Goal: Task Accomplishment & Management: Manage account settings

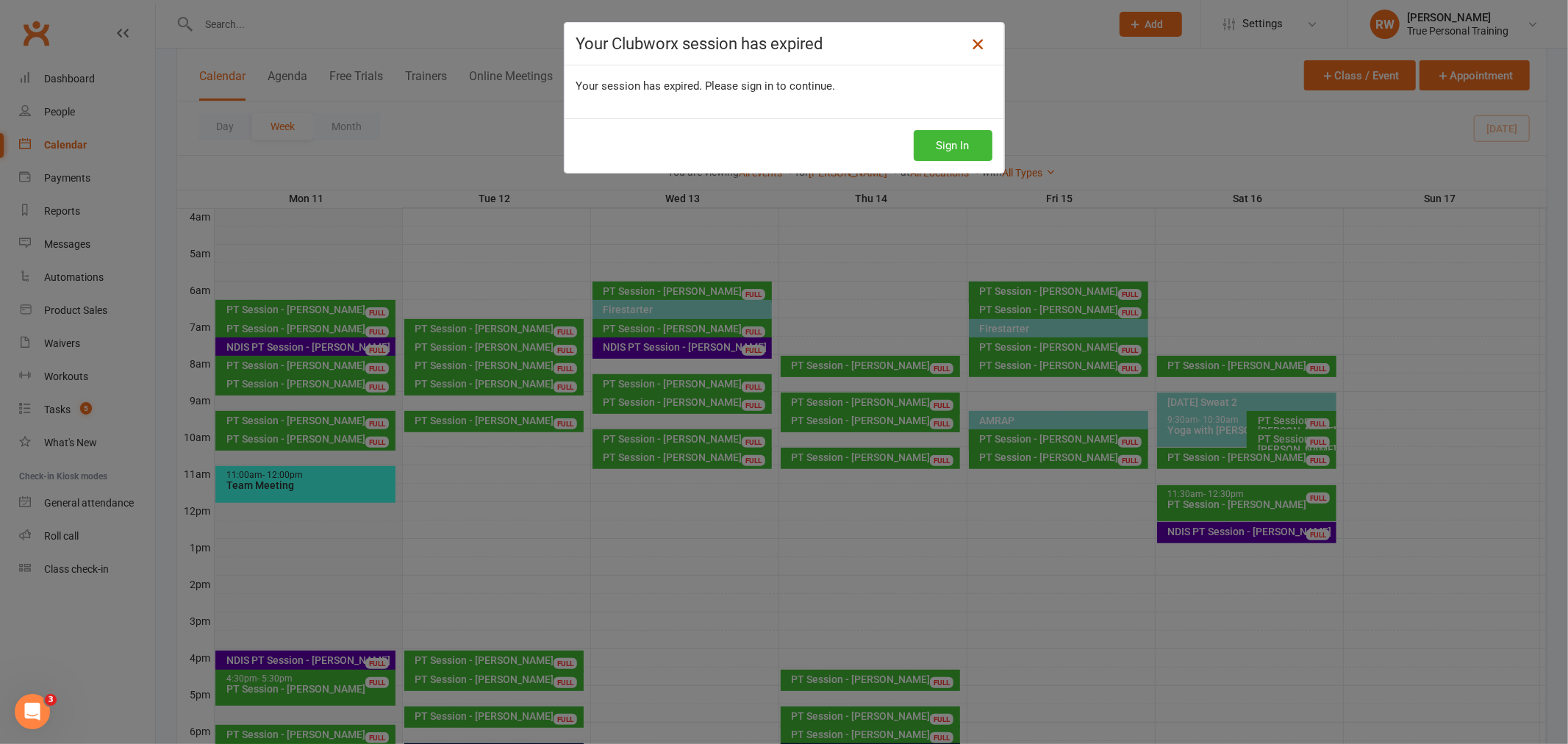
click at [966, 50] on link at bounding box center [977, 43] width 23 height 23
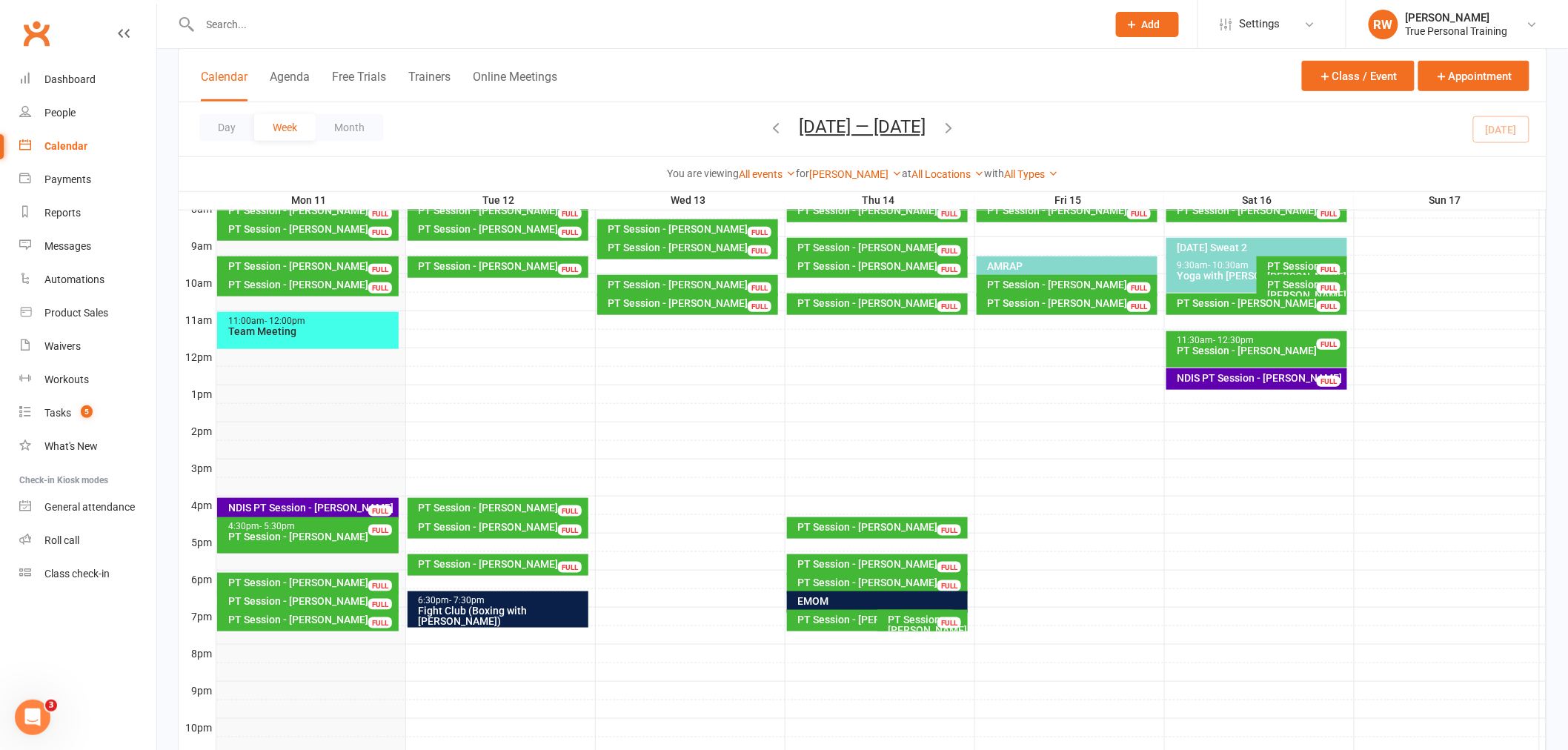
scroll to position [405, 0]
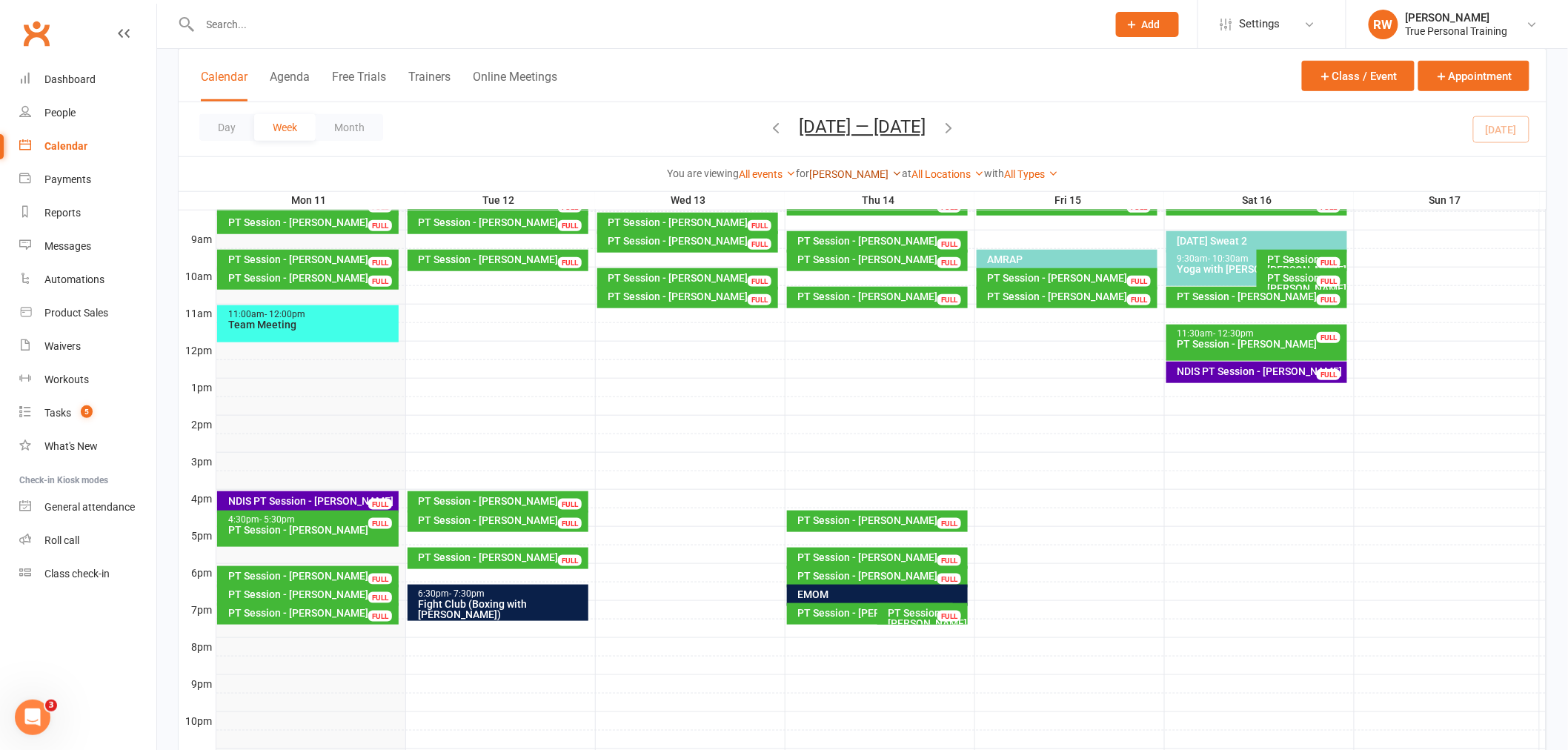
click at [862, 174] on link "[PERSON_NAME]" at bounding box center [856, 174] width 93 height 12
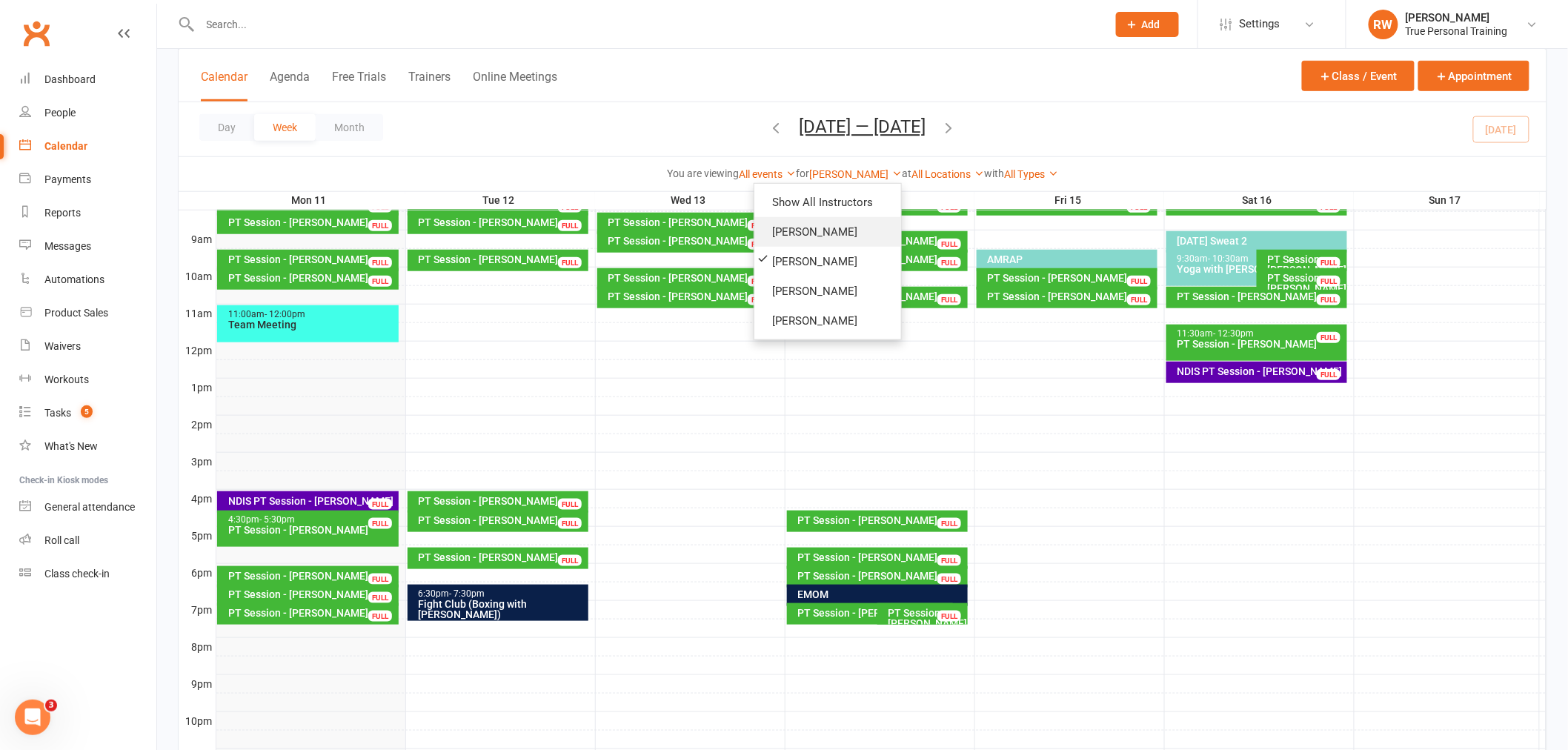
click at [851, 234] on link "[PERSON_NAME]" at bounding box center [828, 232] width 147 height 30
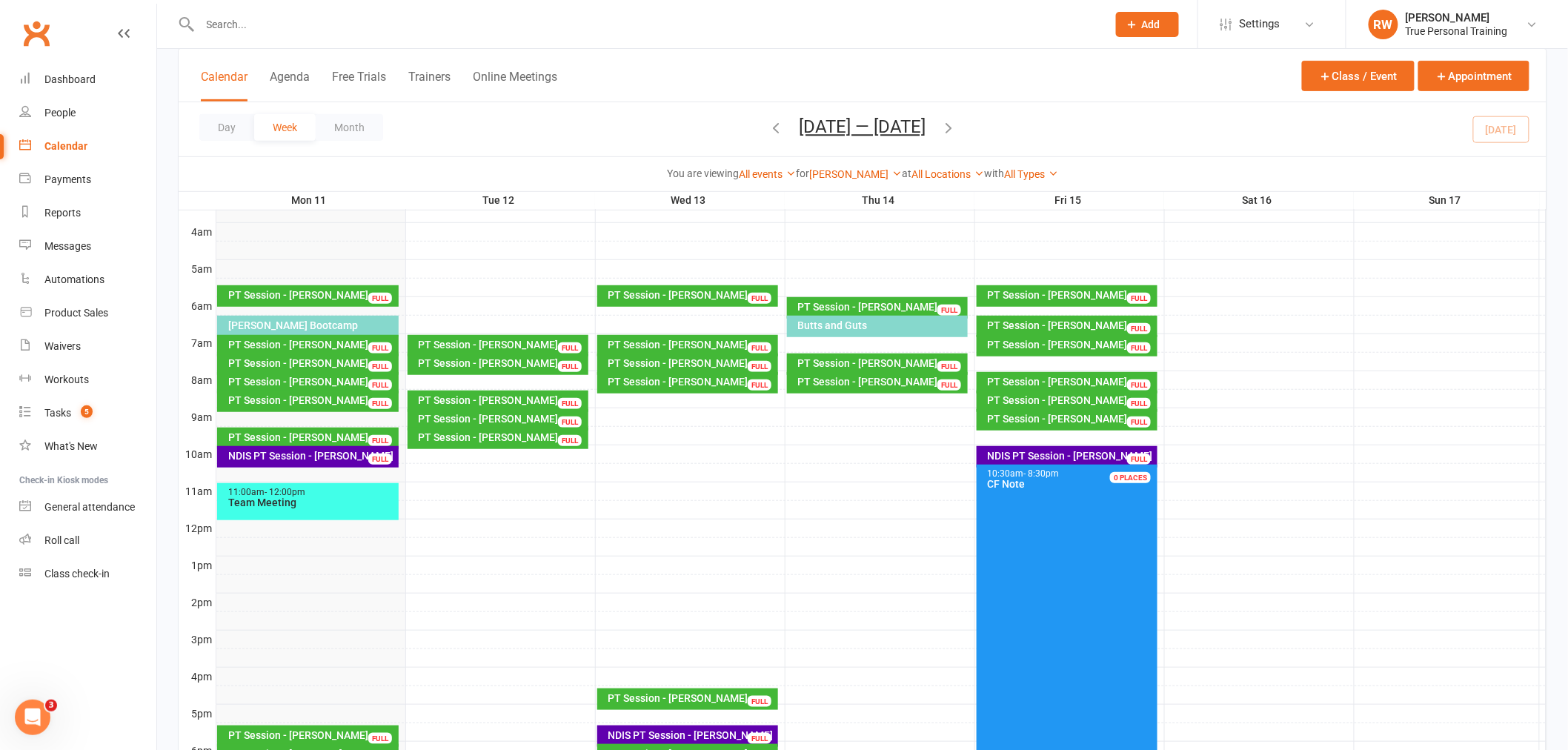
scroll to position [298, 0]
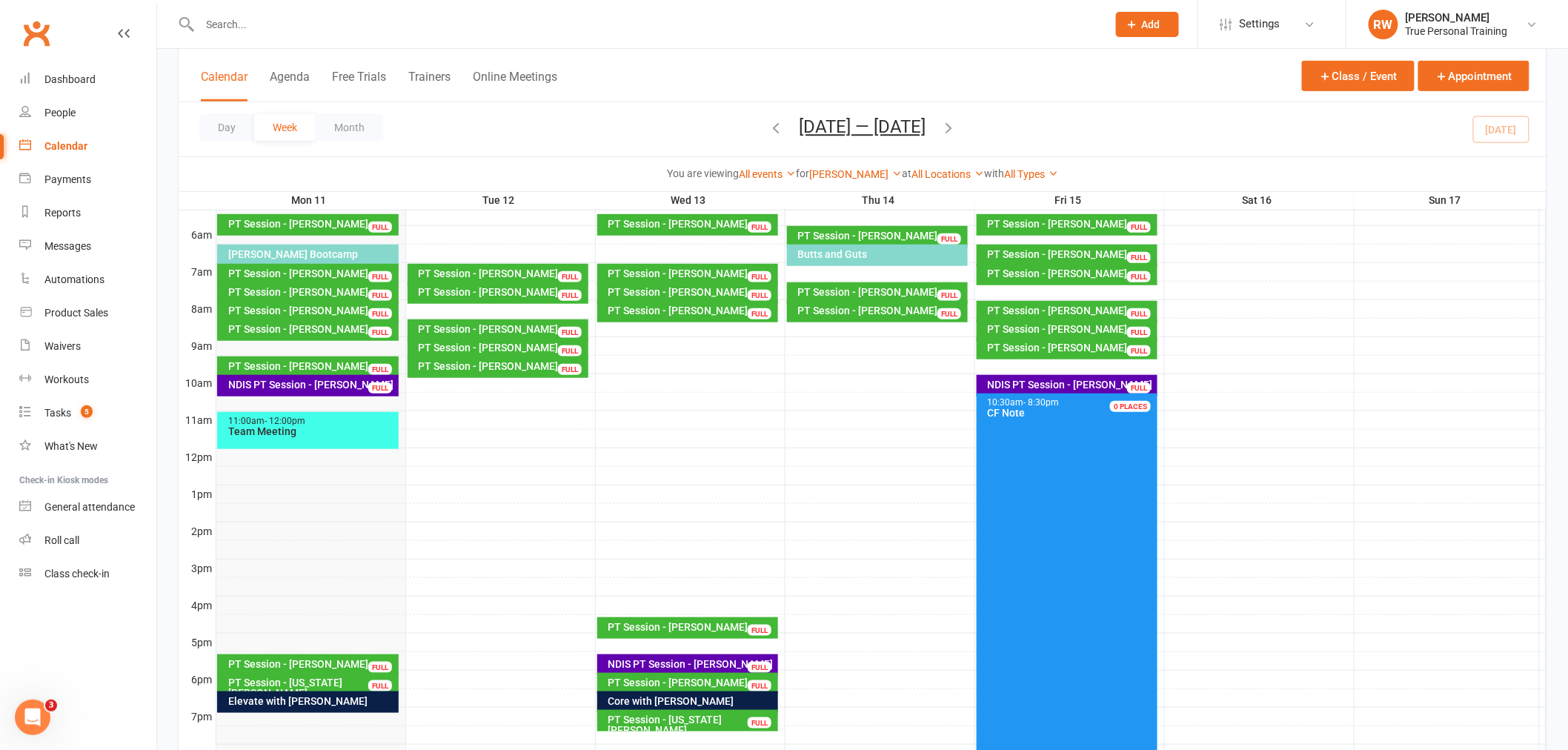
click at [338, 356] on div "PT Session - [PERSON_NAME] FULL" at bounding box center [307, 367] width 181 height 21
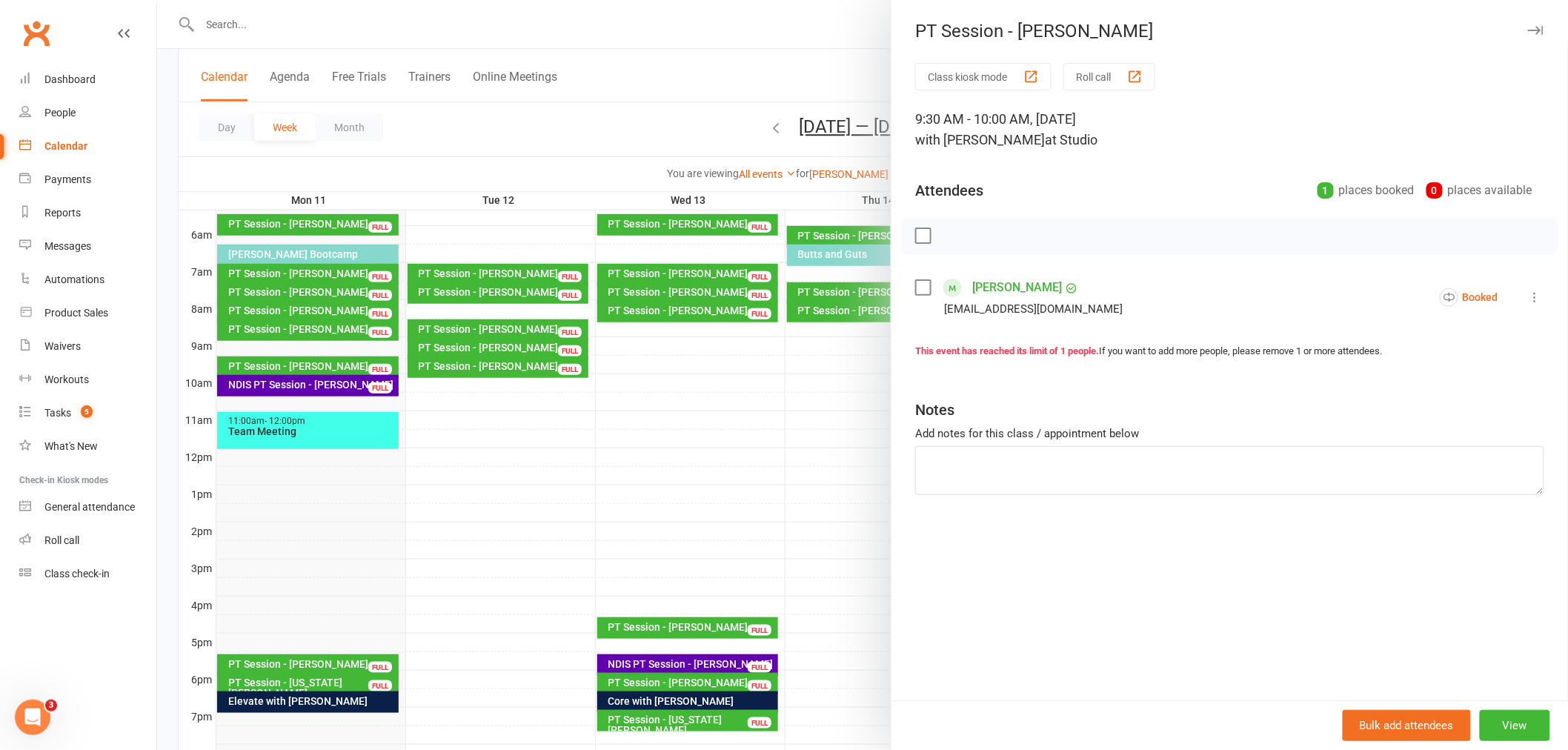
click at [532, 479] on div at bounding box center [862, 375] width 1411 height 750
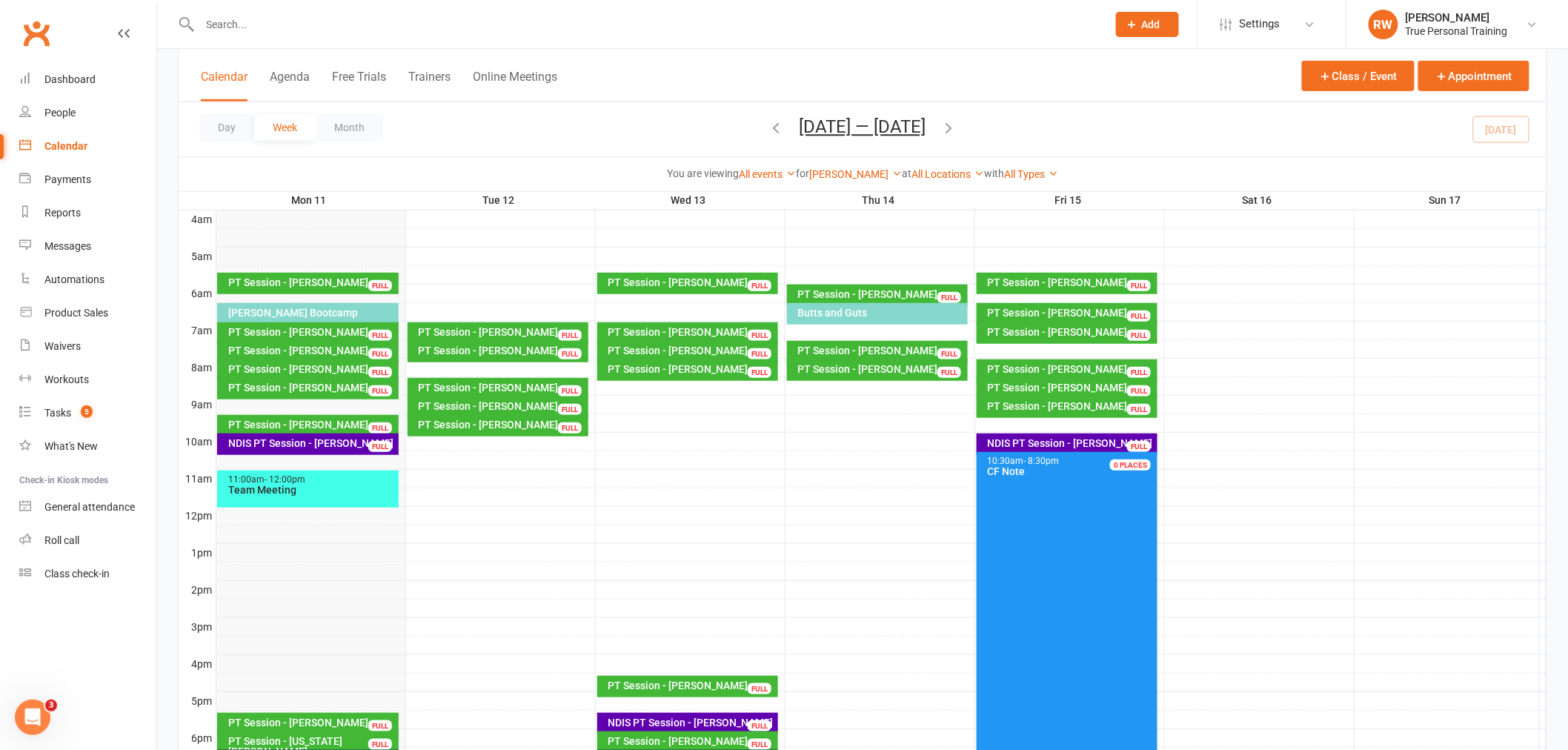
scroll to position [216, 0]
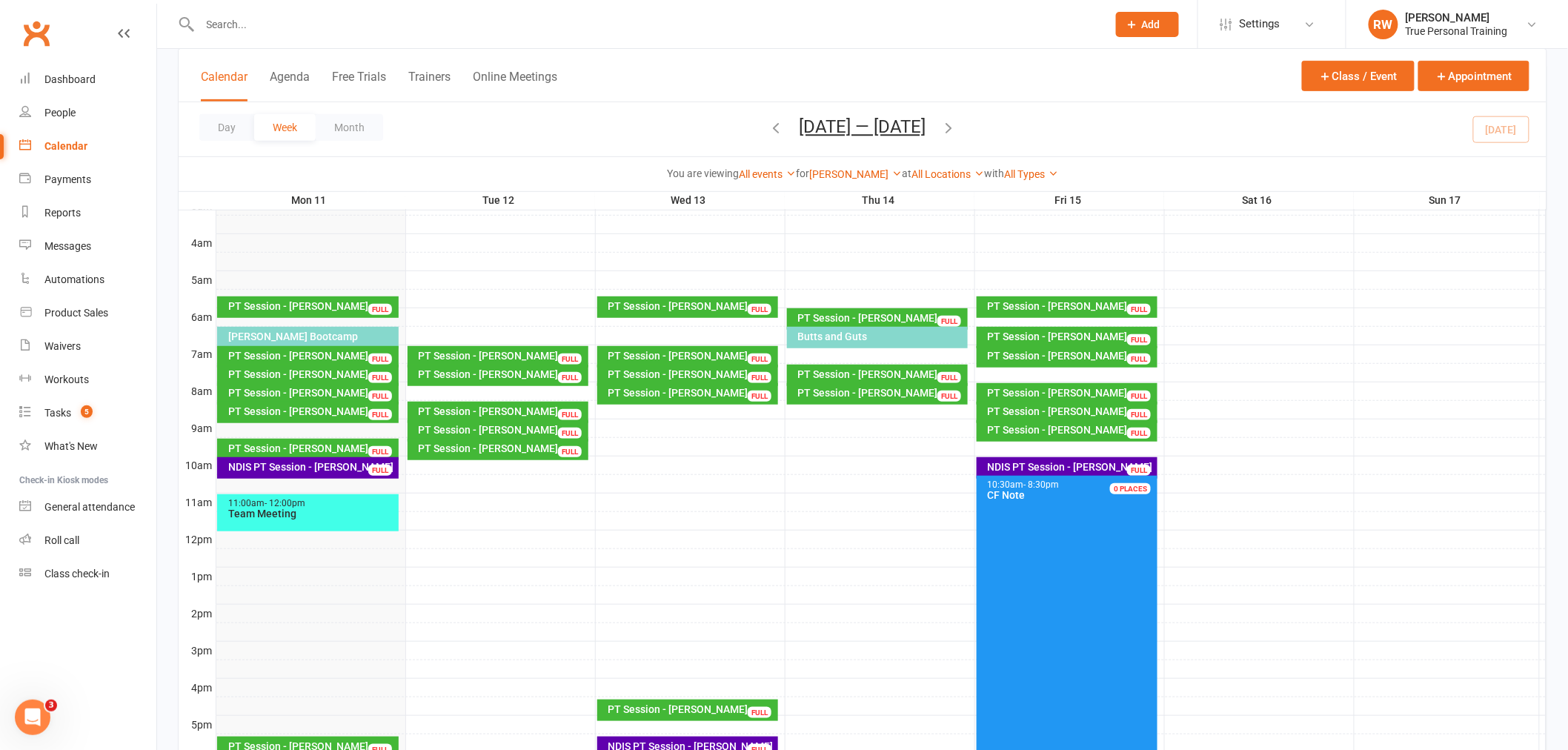
click at [768, 125] on icon "button" at bounding box center [777, 127] width 17 height 17
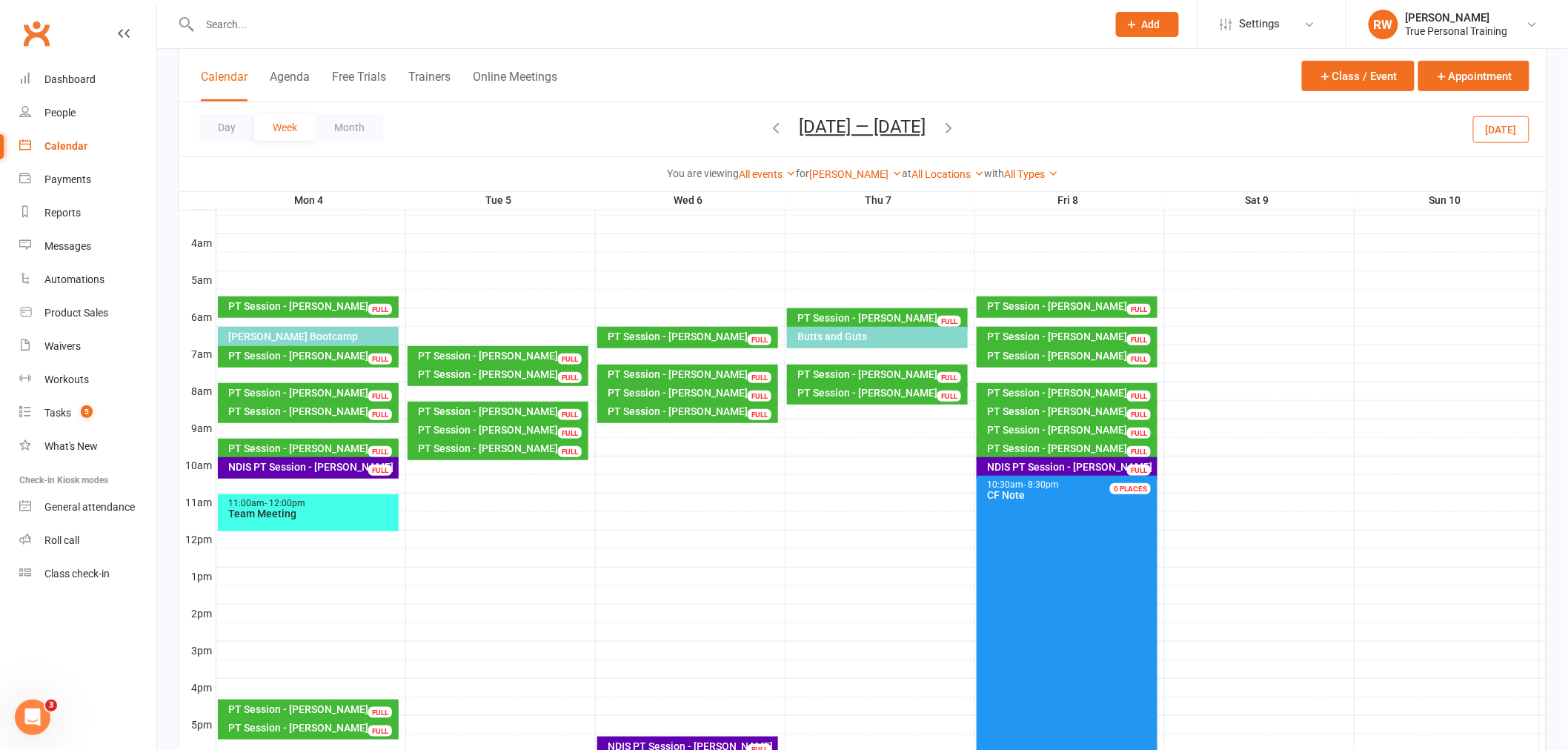
click at [768, 125] on icon "button" at bounding box center [777, 127] width 17 height 17
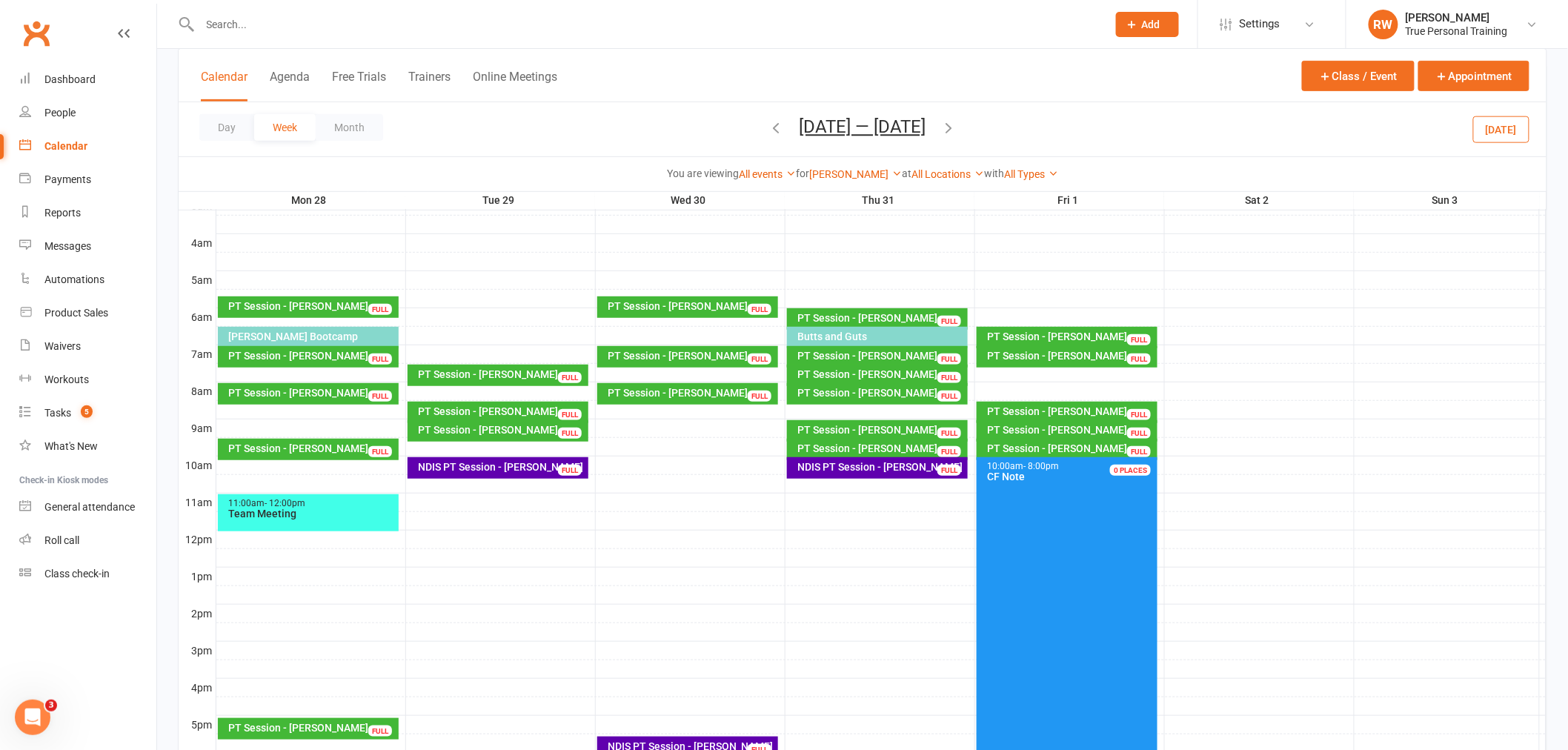
click at [957, 134] on icon "button" at bounding box center [950, 127] width 17 height 17
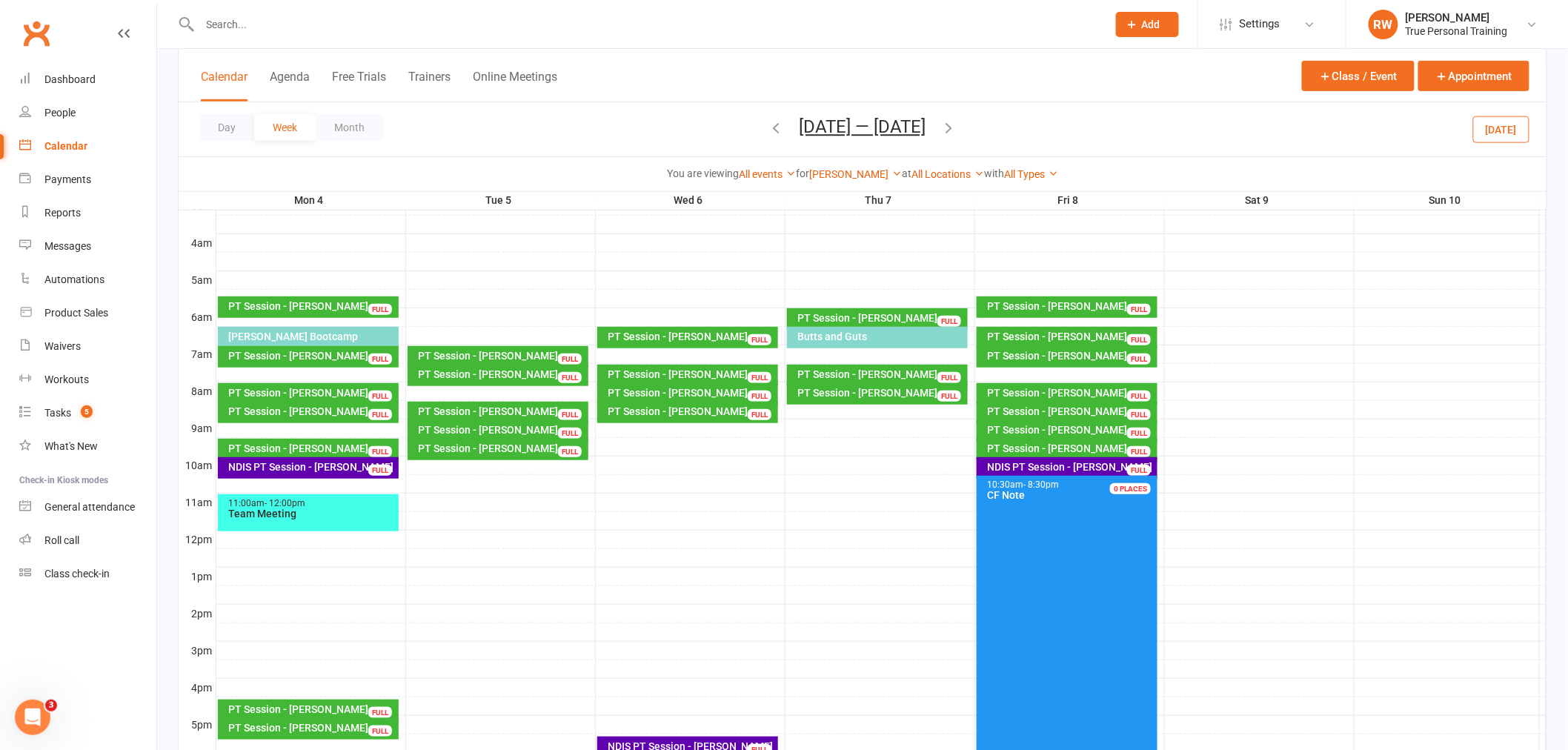
click at [956, 122] on icon "button" at bounding box center [950, 127] width 17 height 17
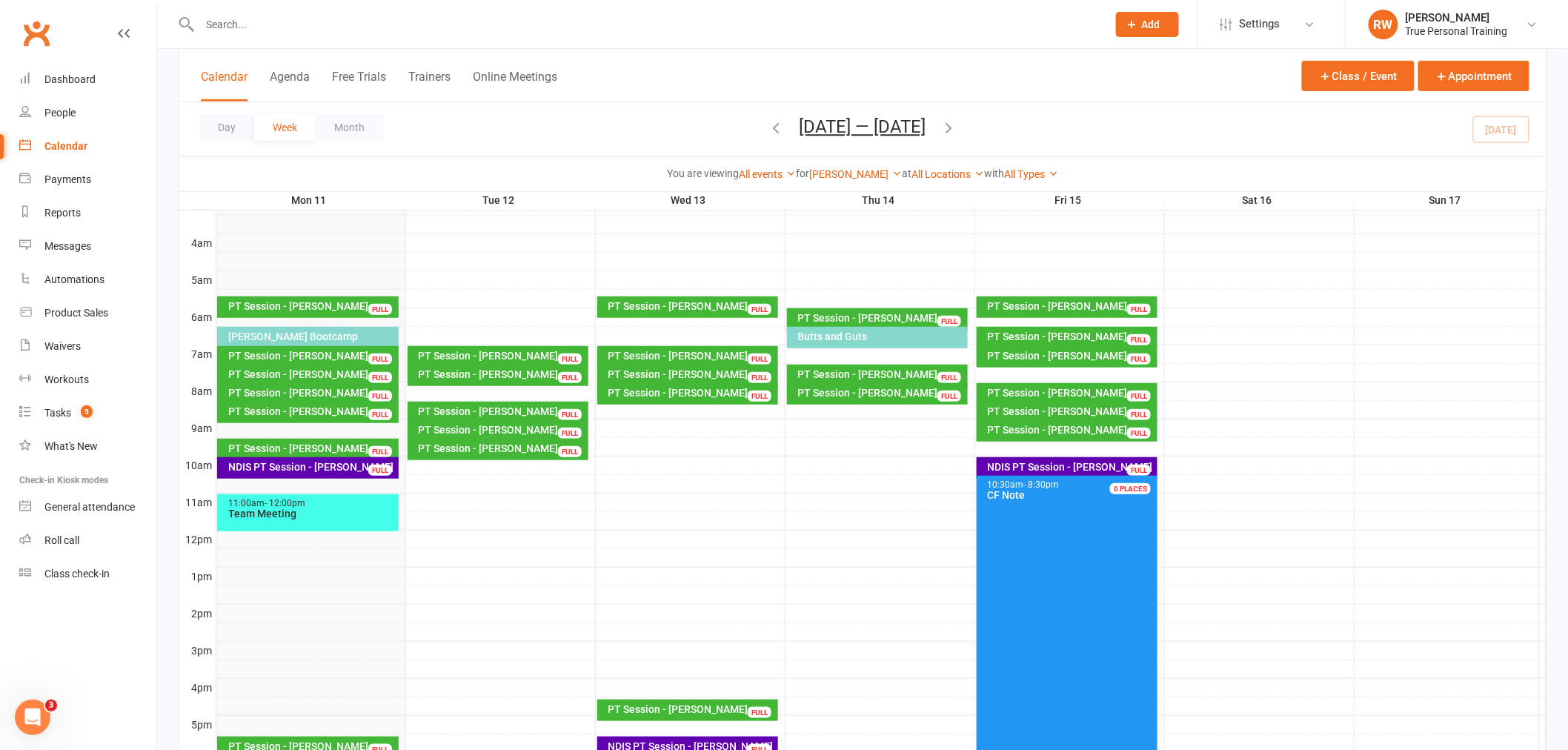
scroll to position [298, 0]
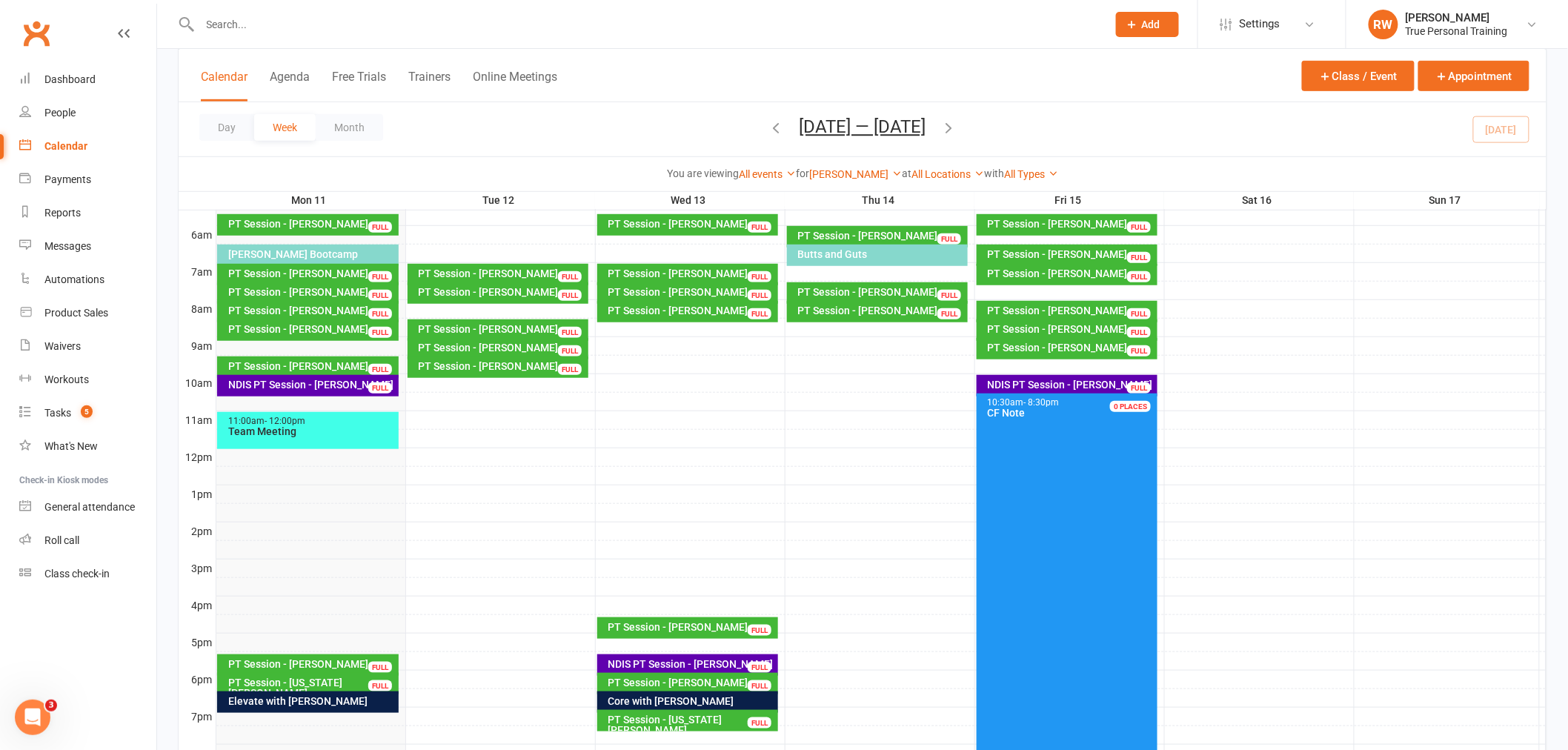
click at [941, 116] on button "button" at bounding box center [950, 129] width 17 height 26
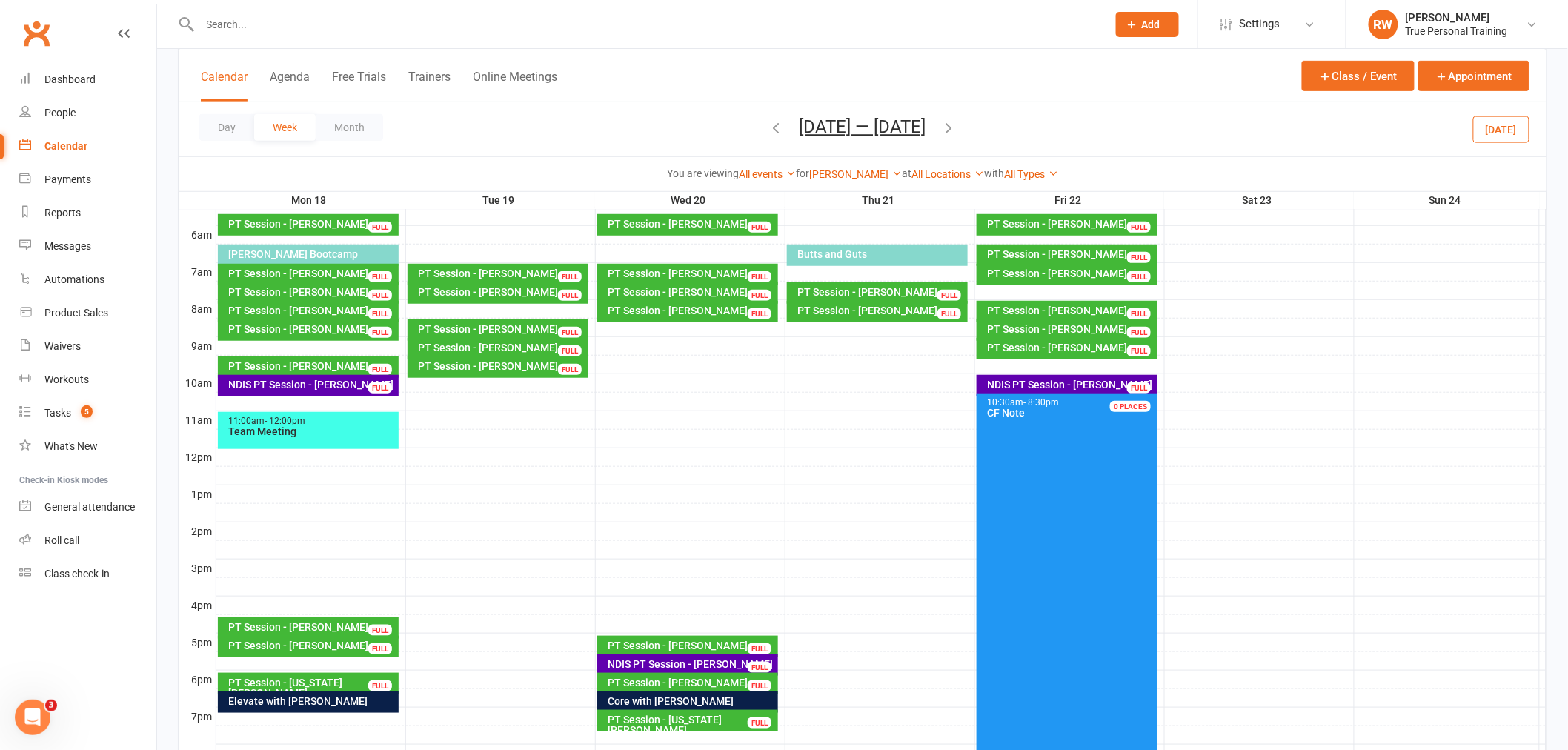
click at [1135, 124] on div "Day Week Month [DATE] — [DATE] [DATE] Sun Mon Tue Wed Thu Fri Sat 27 28 29 30 3…" at bounding box center [862, 129] width 1368 height 54
click at [768, 126] on icon "button" at bounding box center [777, 127] width 17 height 17
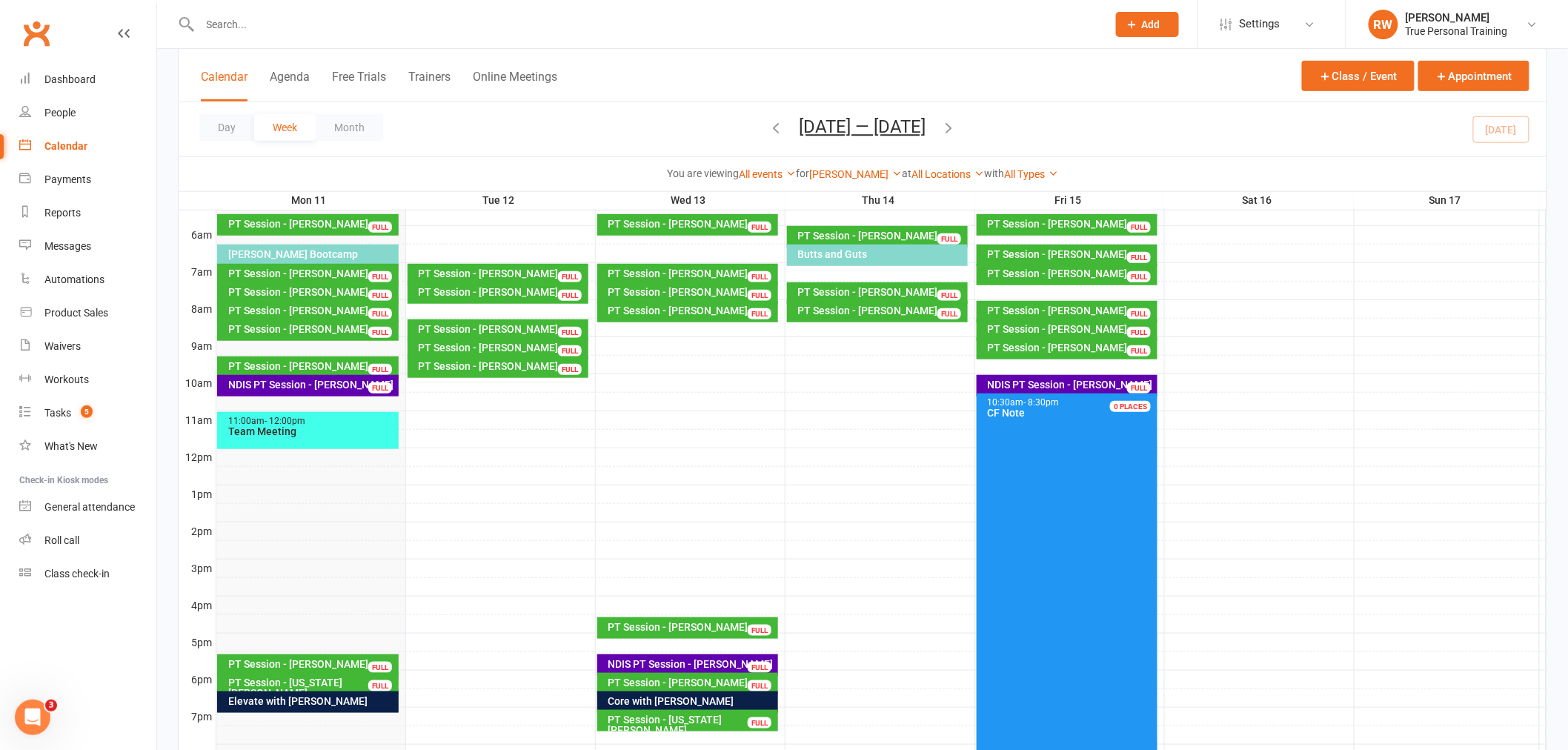
click at [669, 119] on div "Day Week Month [DATE] — [DATE] [DATE] Sun Mon Tue Wed Thu Fri Sat 27 28 29 30 3…" at bounding box center [862, 129] width 1368 height 54
click at [857, 169] on link "[PERSON_NAME]" at bounding box center [856, 174] width 93 height 12
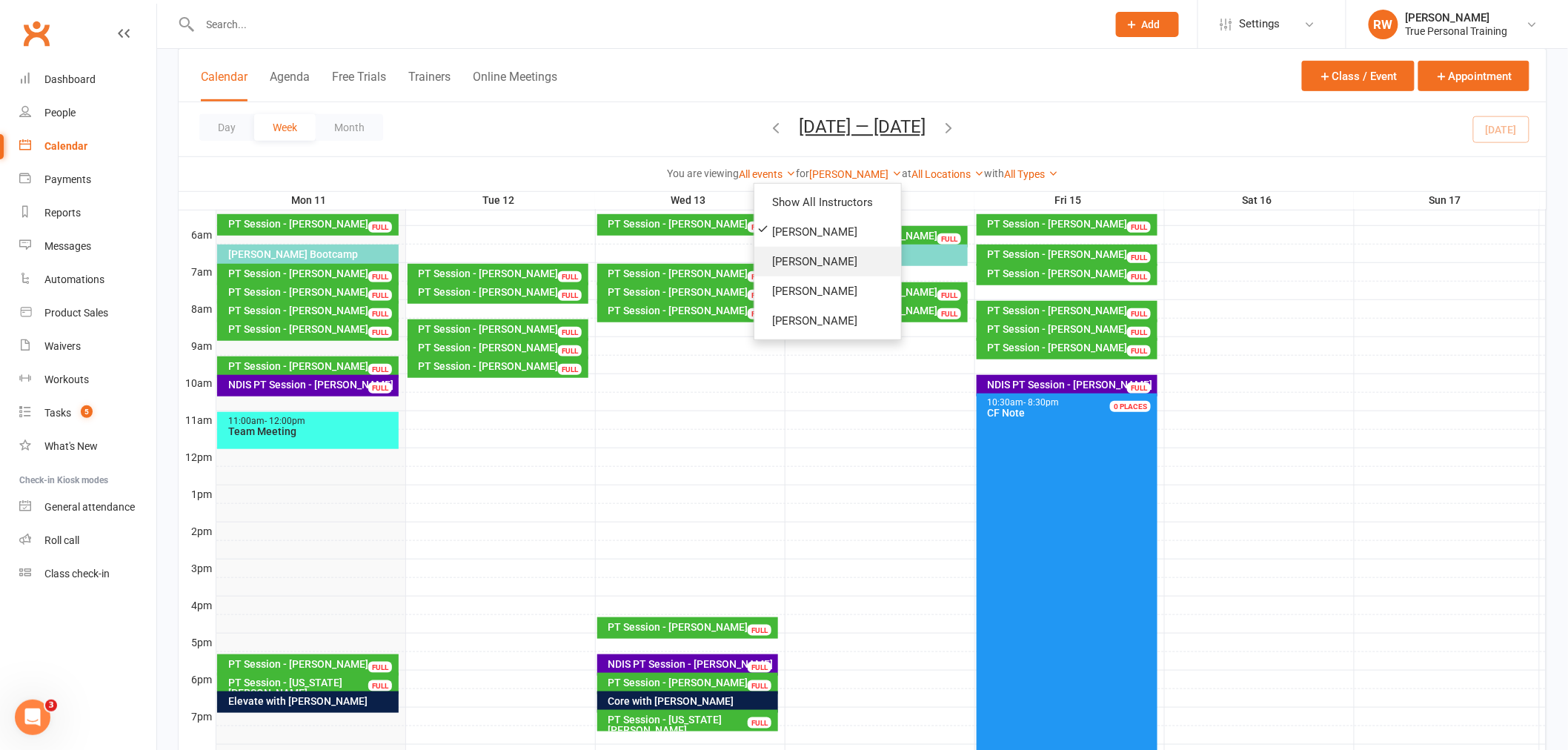
click at [810, 261] on link "[PERSON_NAME]" at bounding box center [828, 261] width 147 height 30
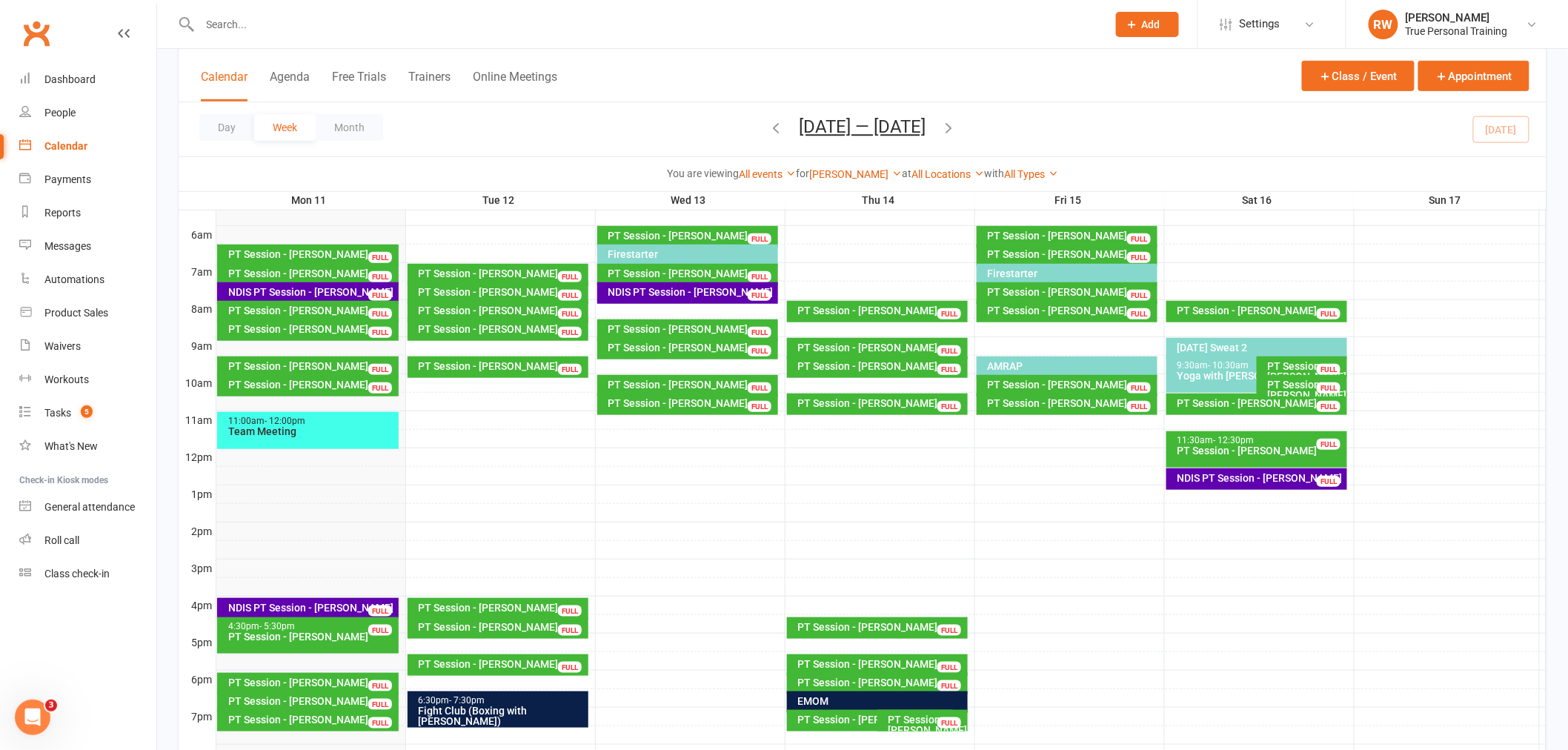
click at [828, 645] on div at bounding box center [882, 642] width 1330 height 18
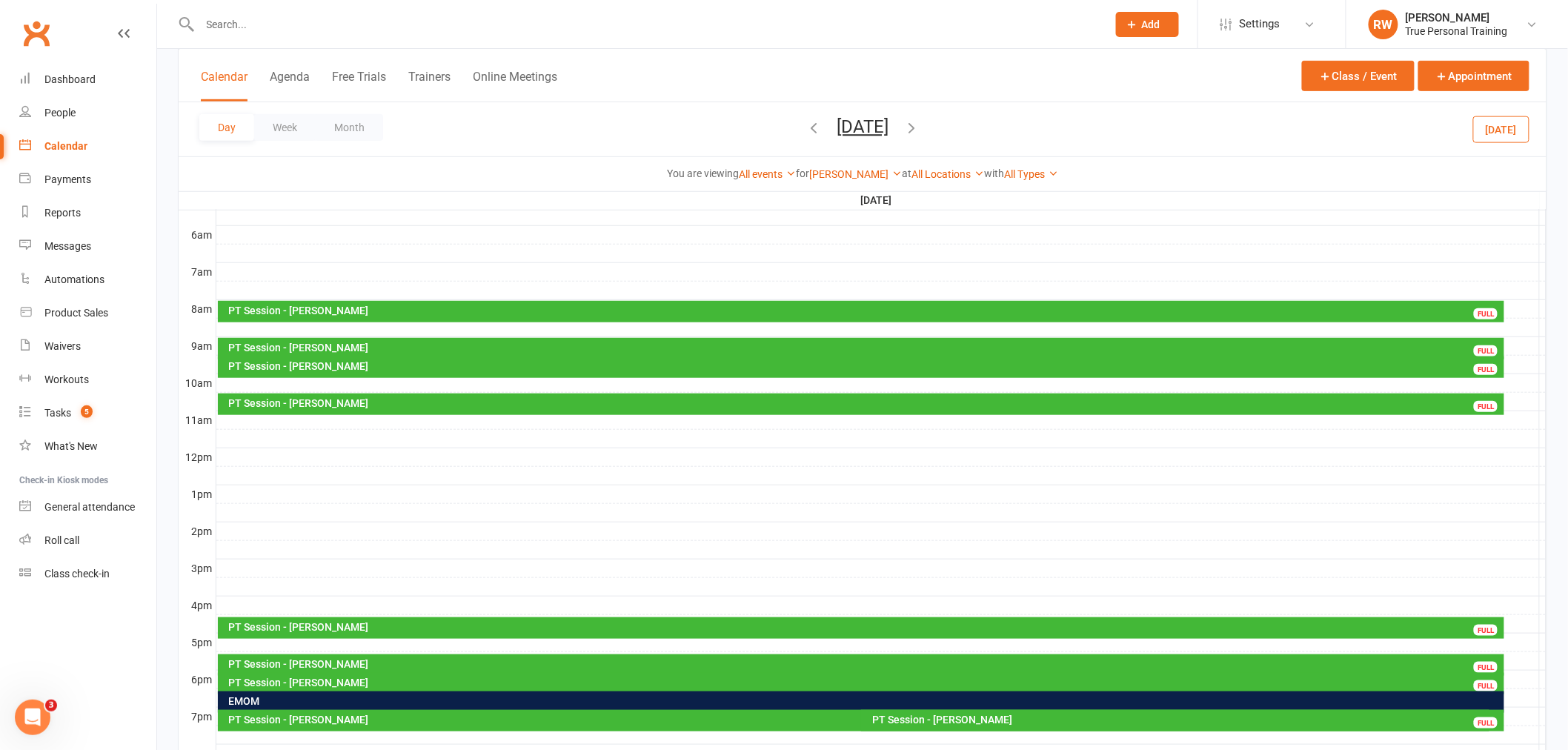
click at [323, 644] on div at bounding box center [882, 642] width 1330 height 18
click at [331, 608] on button "Add Appointment" at bounding box center [331, 610] width 86 height 18
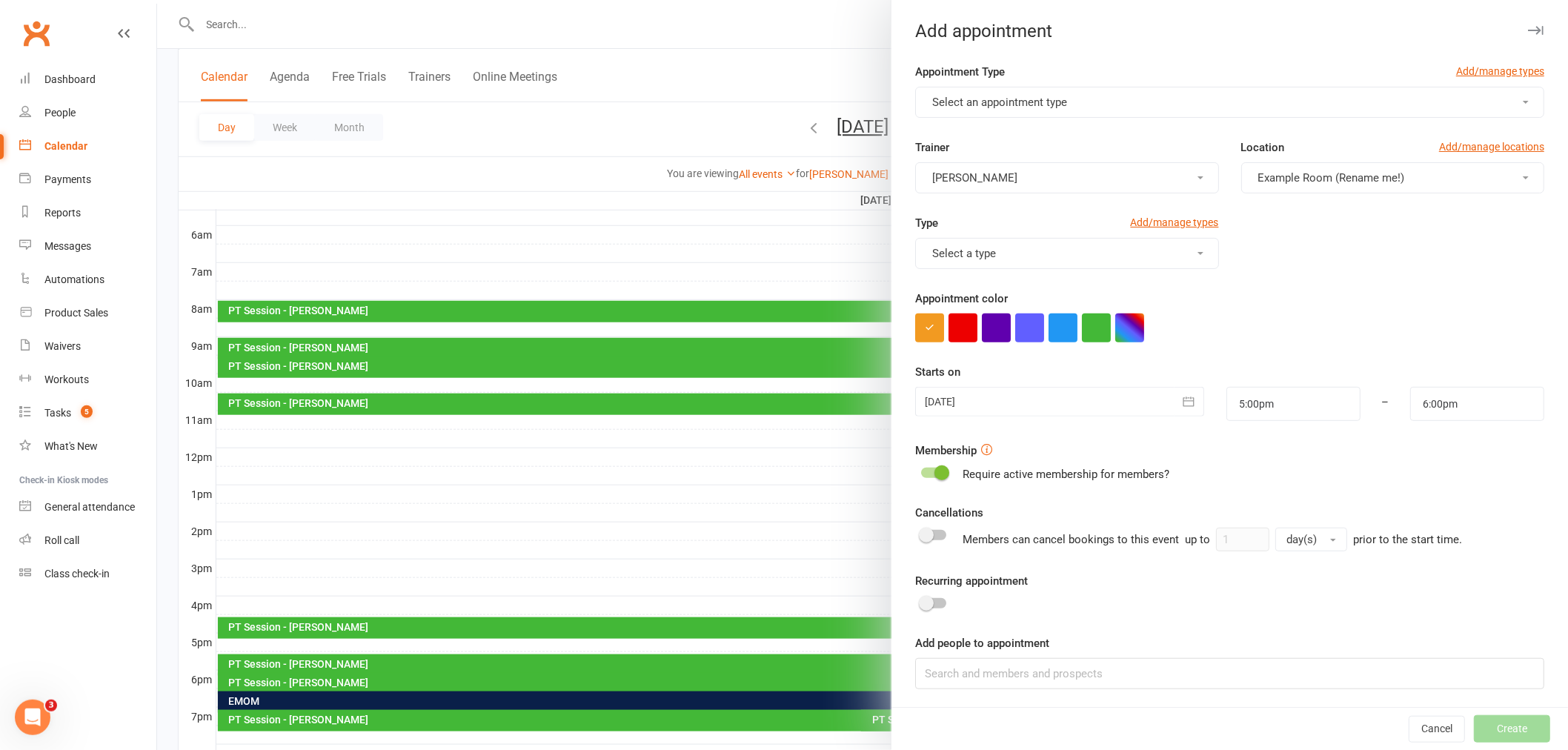
click at [1003, 100] on span "Select an appointment type" at bounding box center [999, 102] width 135 height 13
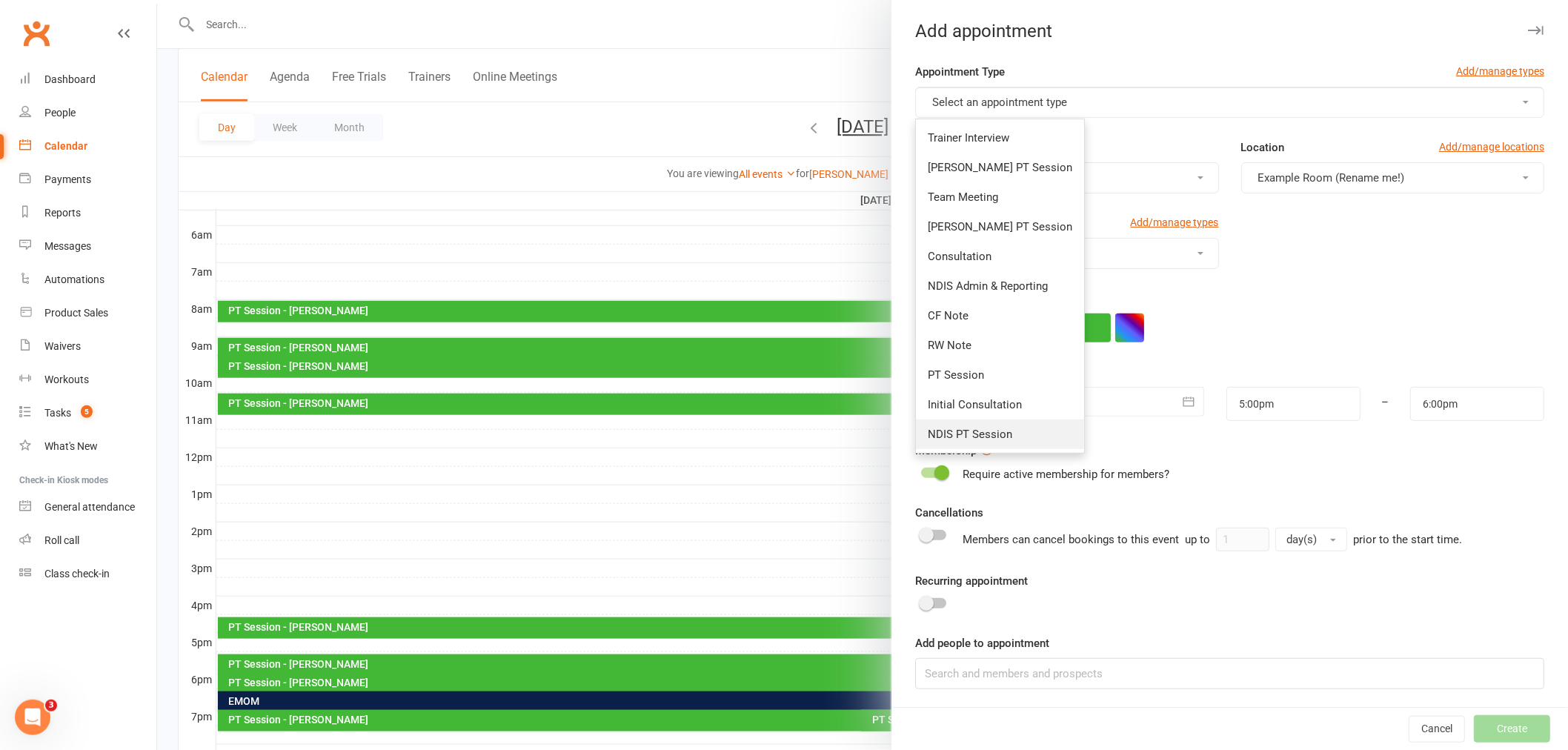
click at [982, 432] on span "NDIS PT Session" at bounding box center [969, 435] width 85 height 13
type input "5:30pm"
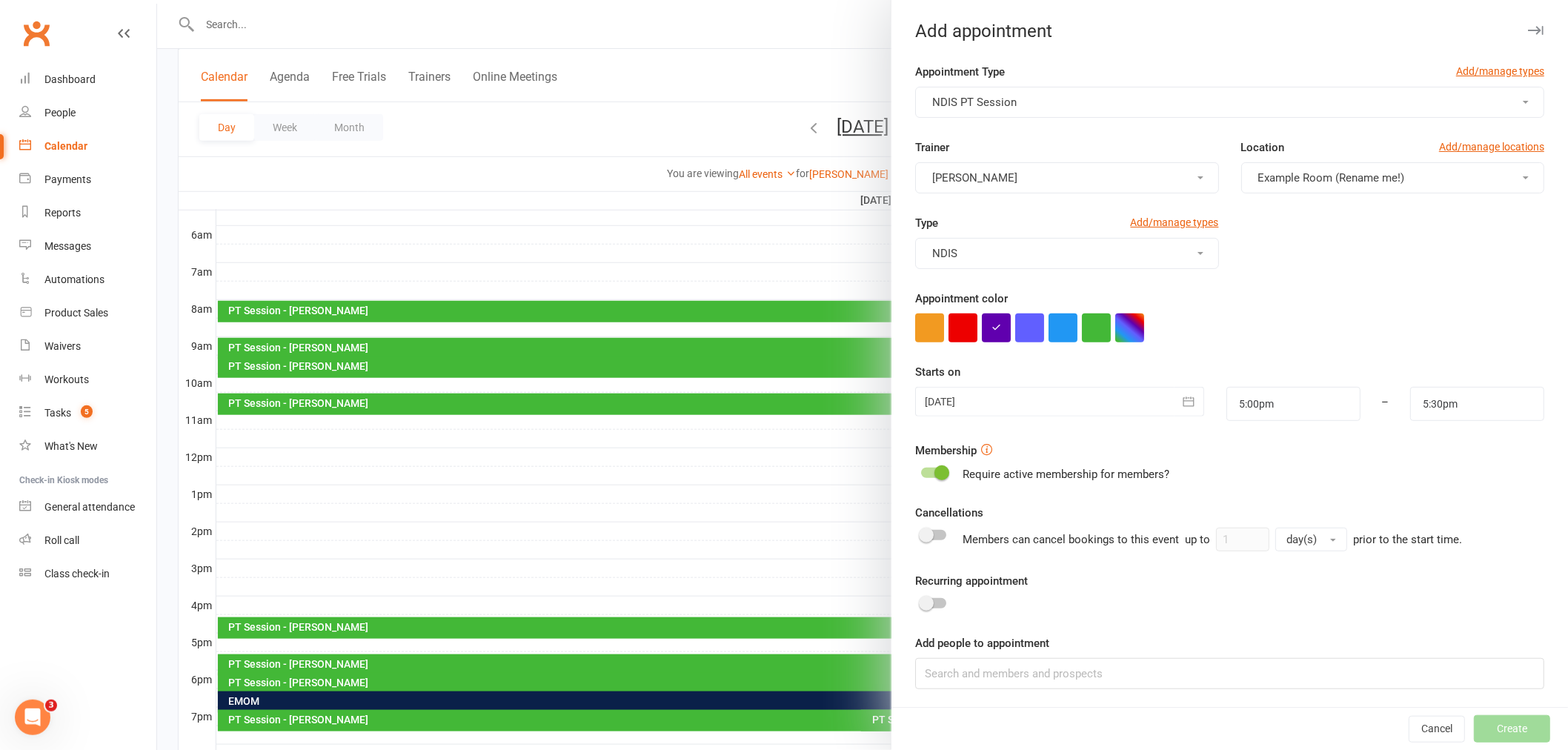
click at [1347, 178] on span "Example Room (Rename me!)" at bounding box center [1332, 178] width 147 height 13
click at [1324, 255] on link "Studio" at bounding box center [1326, 243] width 170 height 30
click at [1318, 273] on div "Type Add/manage types NDIS" at bounding box center [1229, 251] width 651 height 75
click at [1091, 663] on input at bounding box center [1229, 673] width 629 height 31
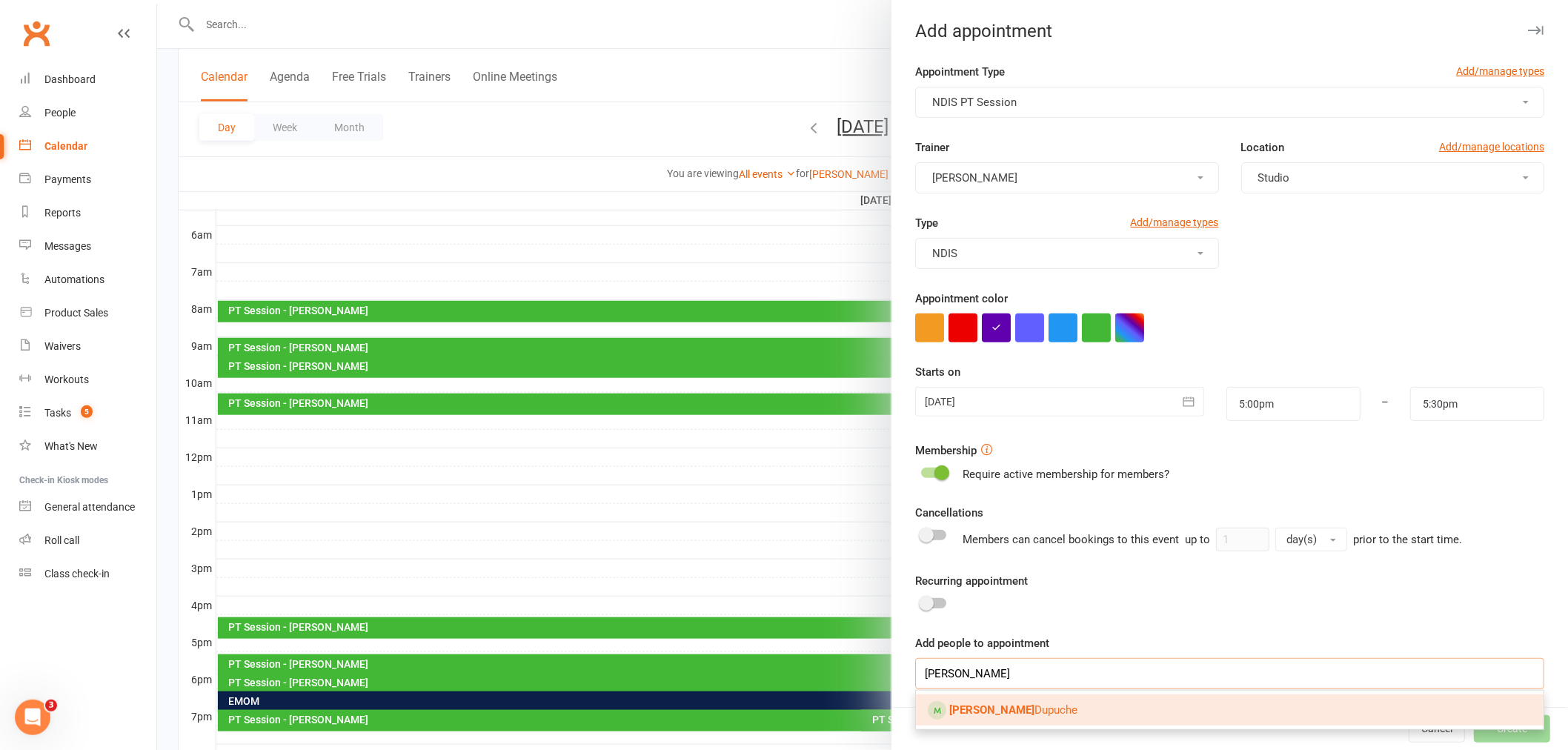
type input "[PERSON_NAME]"
click at [1042, 714] on link "[PERSON_NAME]" at bounding box center [1229, 710] width 628 height 31
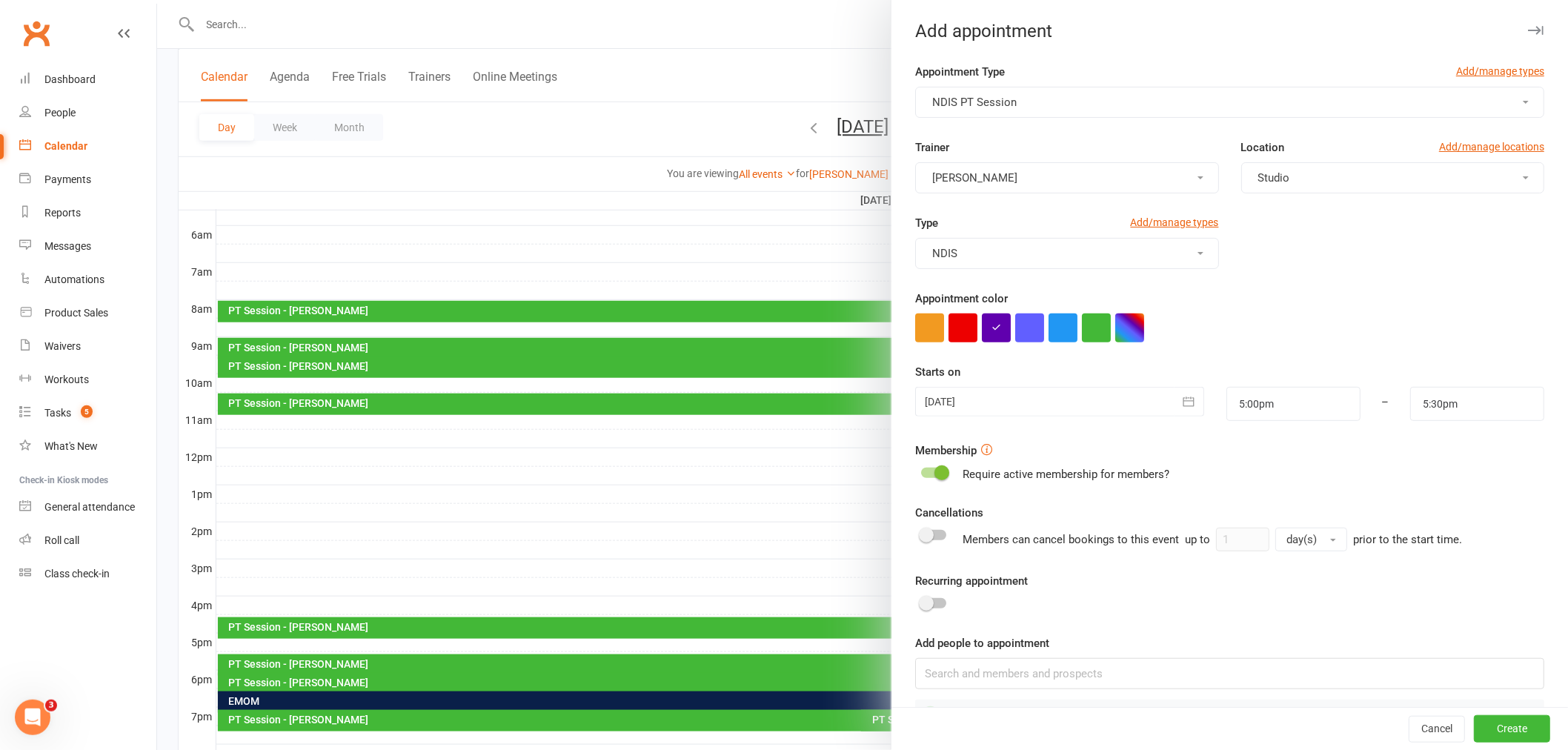
click at [1296, 630] on form "Appointment Type Add/manage types NDIS PT Session Trainer [PERSON_NAME] Locatio…" at bounding box center [1229, 397] width 629 height 668
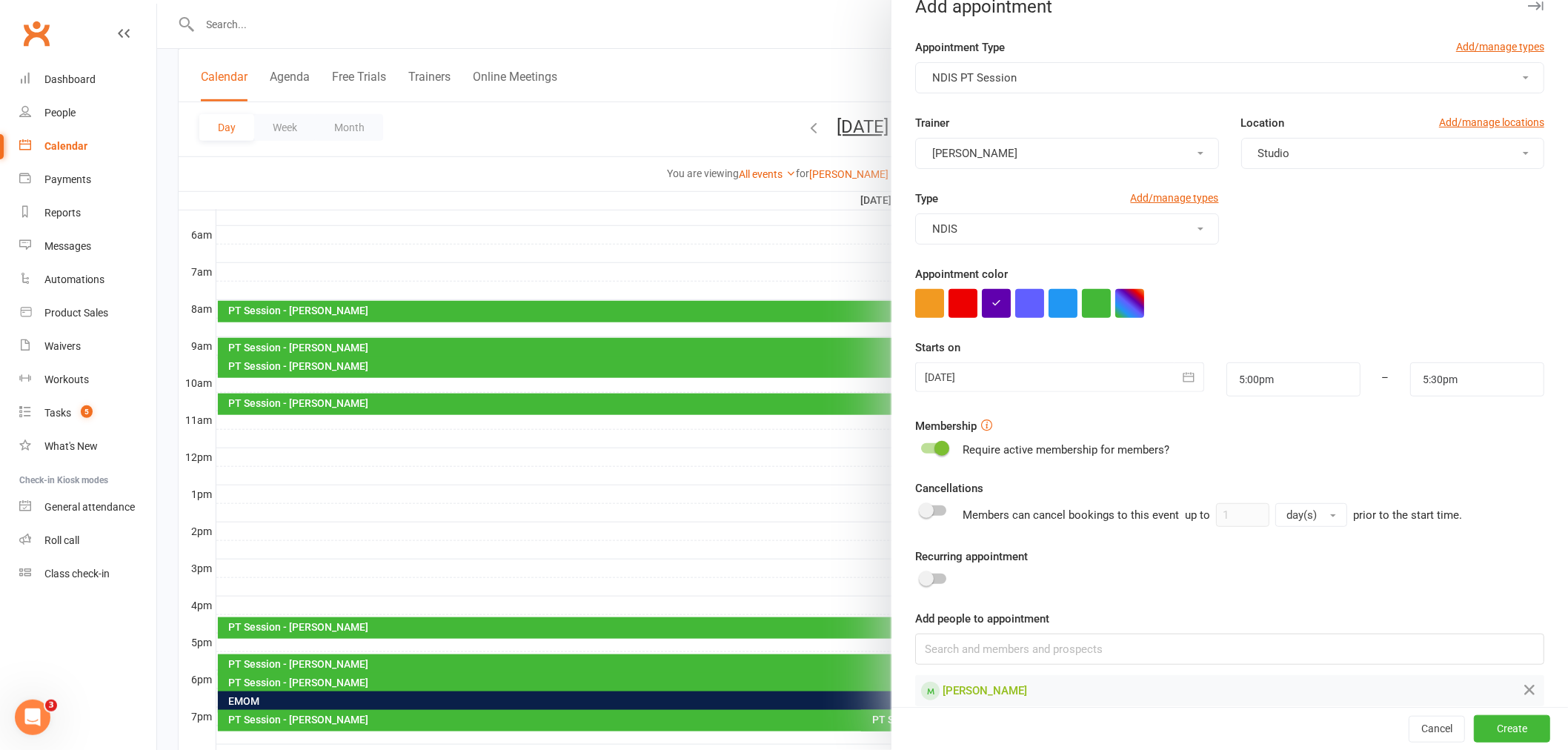
scroll to position [45, 0]
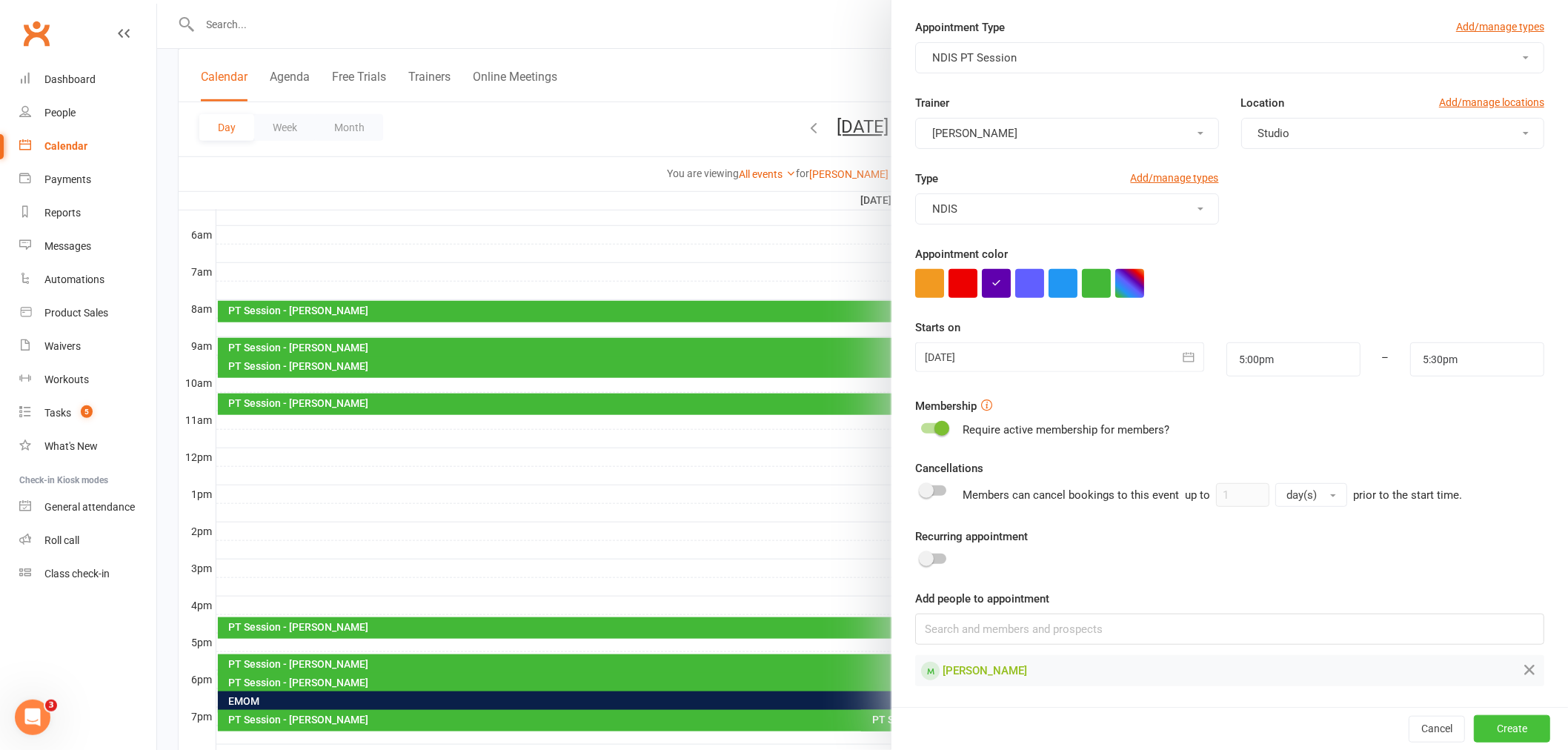
click at [1501, 739] on button "Create" at bounding box center [1512, 729] width 76 height 27
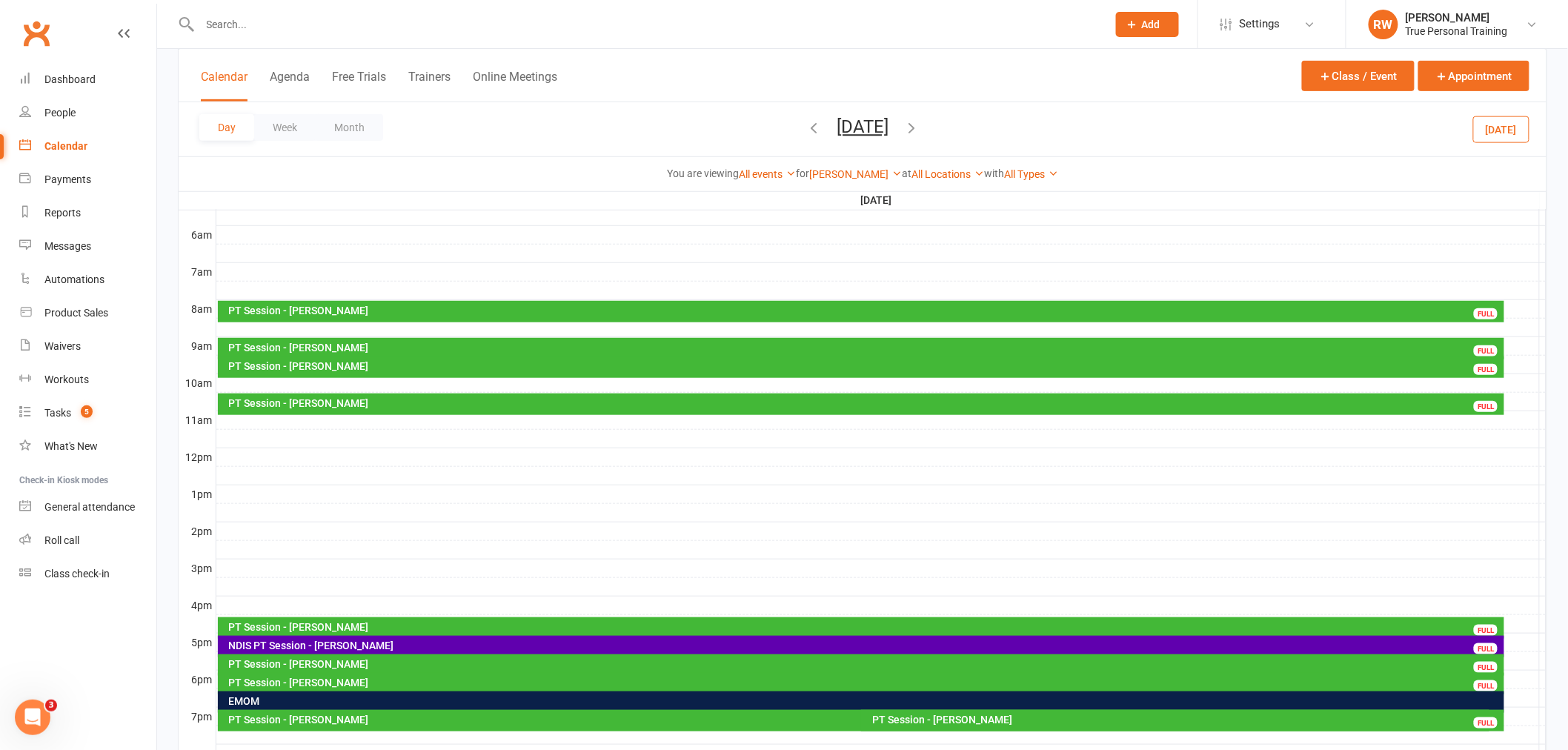
click at [633, 118] on div "Day Week Month [DATE] [DATE] Sun Mon Tue Wed Thu Fri Sat 27 28 29 30 31 01 02 0…" at bounding box center [862, 129] width 1368 height 54
click at [299, 127] on button "Week" at bounding box center [285, 127] width 61 height 27
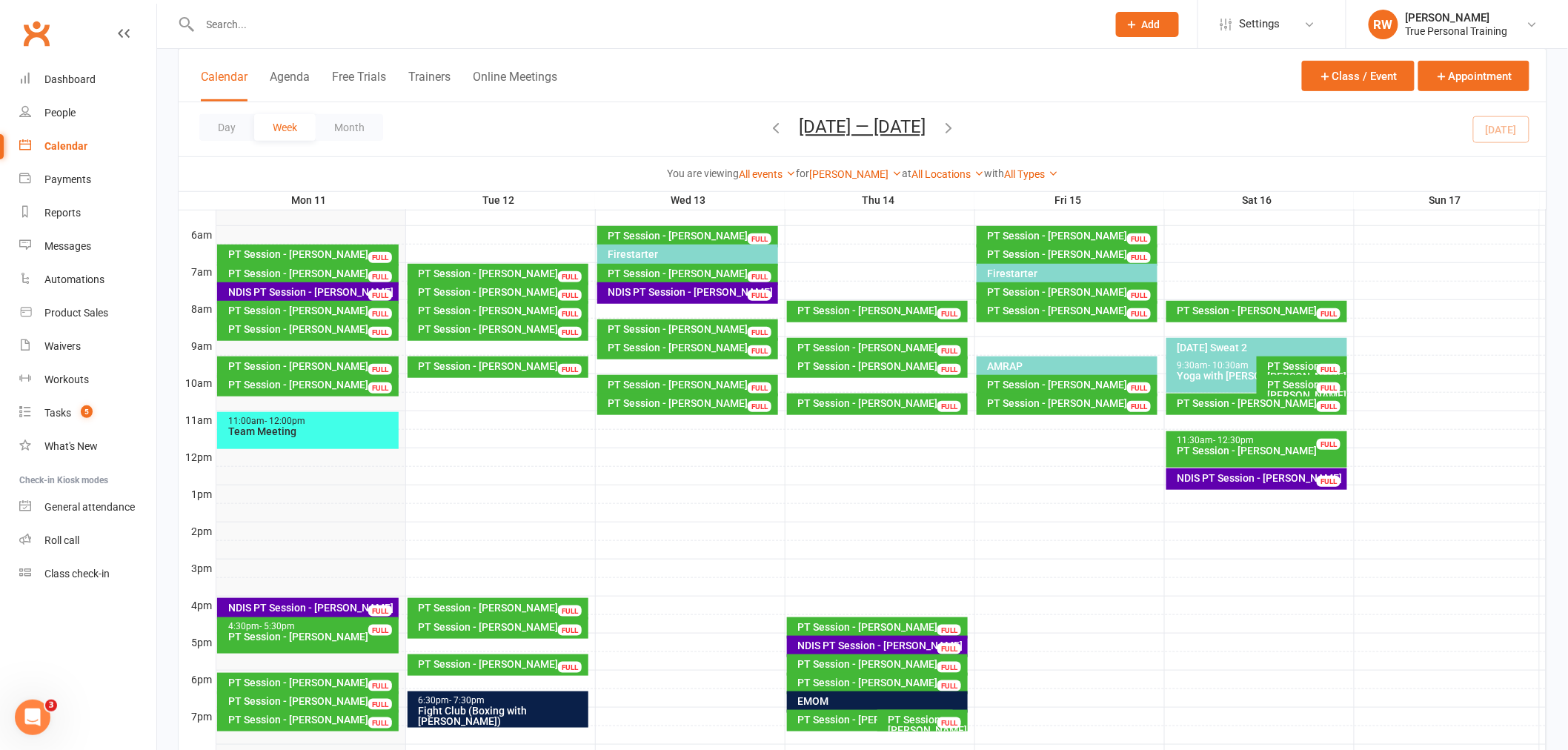
click at [840, 253] on div at bounding box center [882, 253] width 1330 height 18
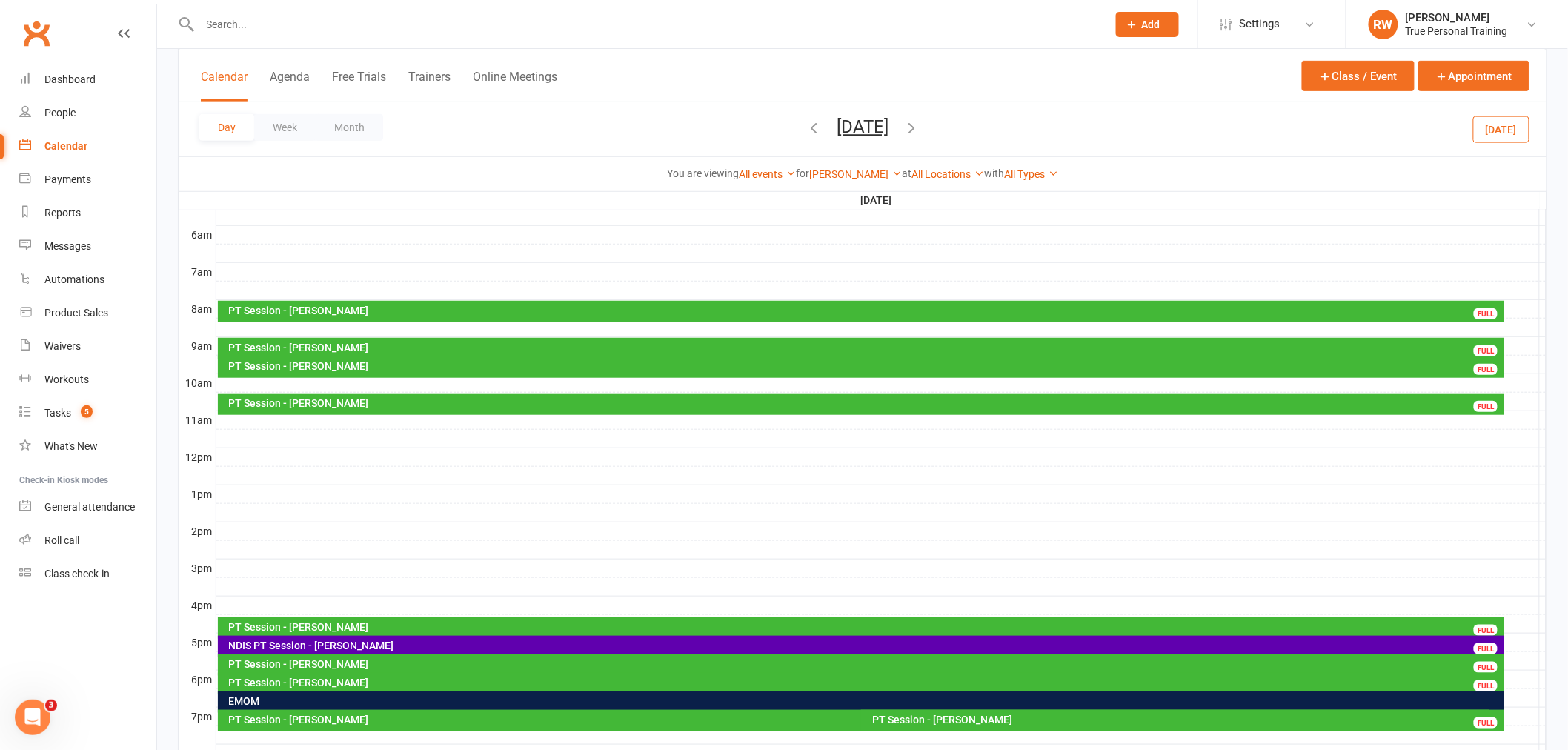
click at [260, 254] on div at bounding box center [882, 253] width 1330 height 18
click at [257, 221] on button "Add Appointment" at bounding box center [268, 221] width 86 height 18
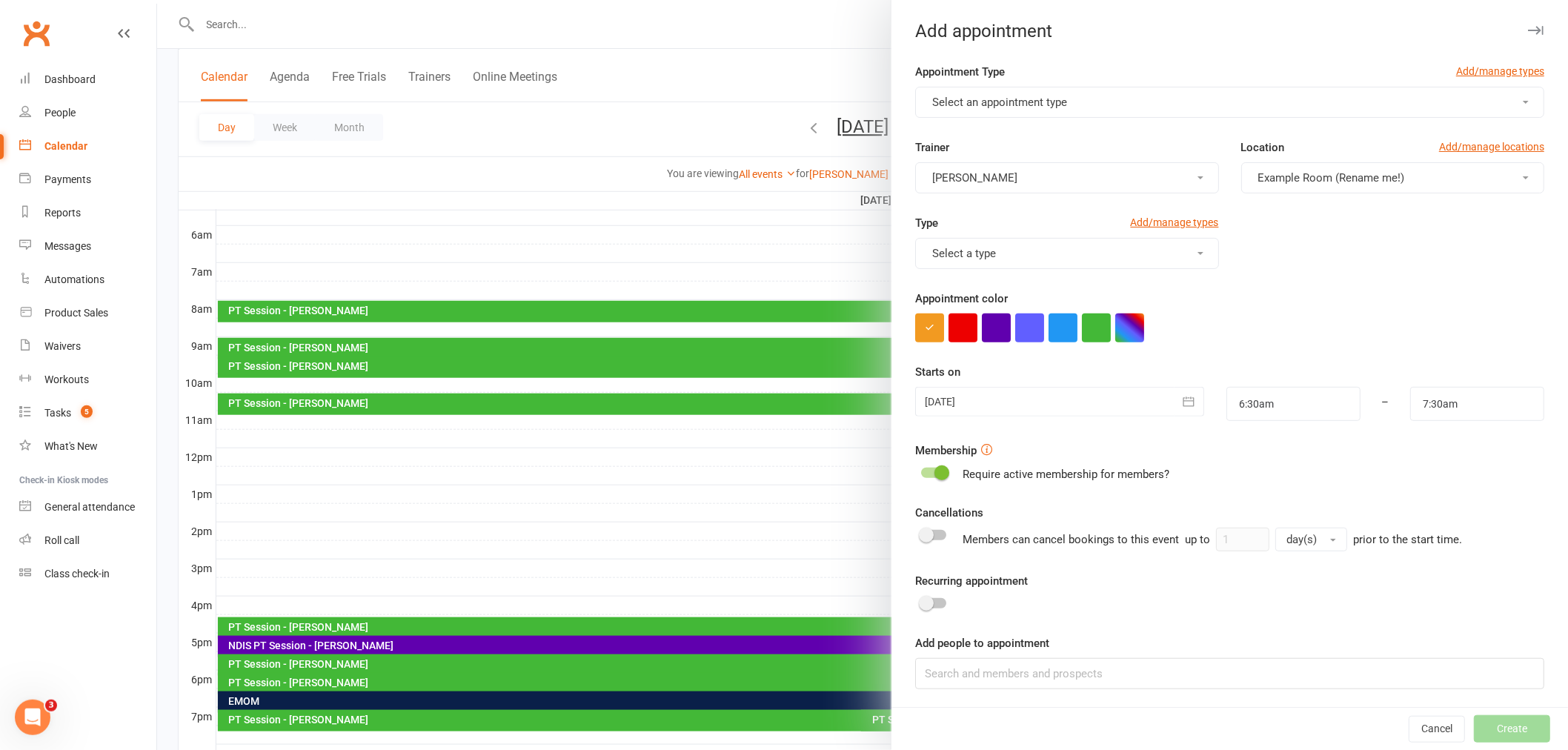
click at [1214, 100] on button "Select an appointment type" at bounding box center [1229, 101] width 629 height 31
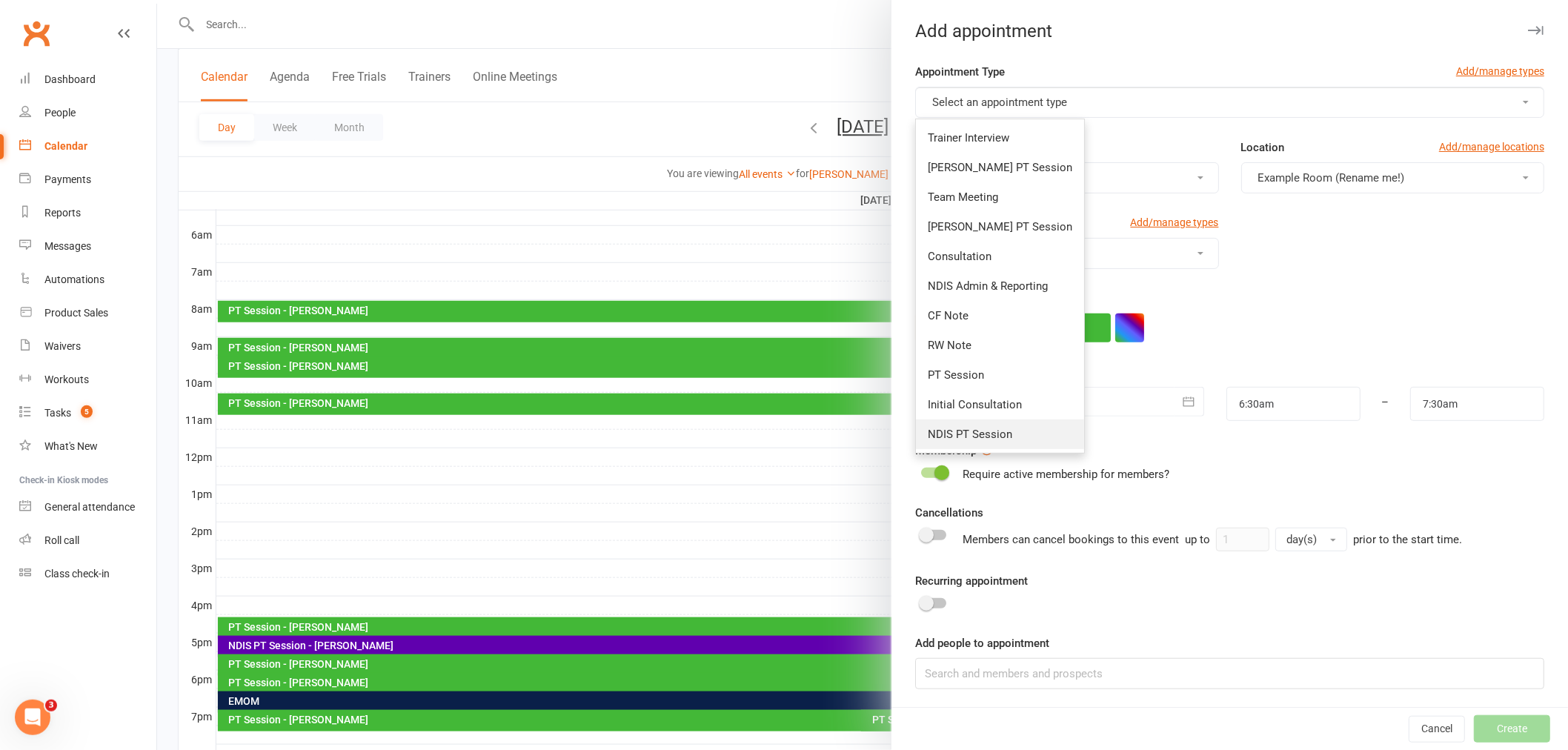
click at [950, 435] on span "NDIS PT Session" at bounding box center [969, 435] width 85 height 13
type input "7:00am"
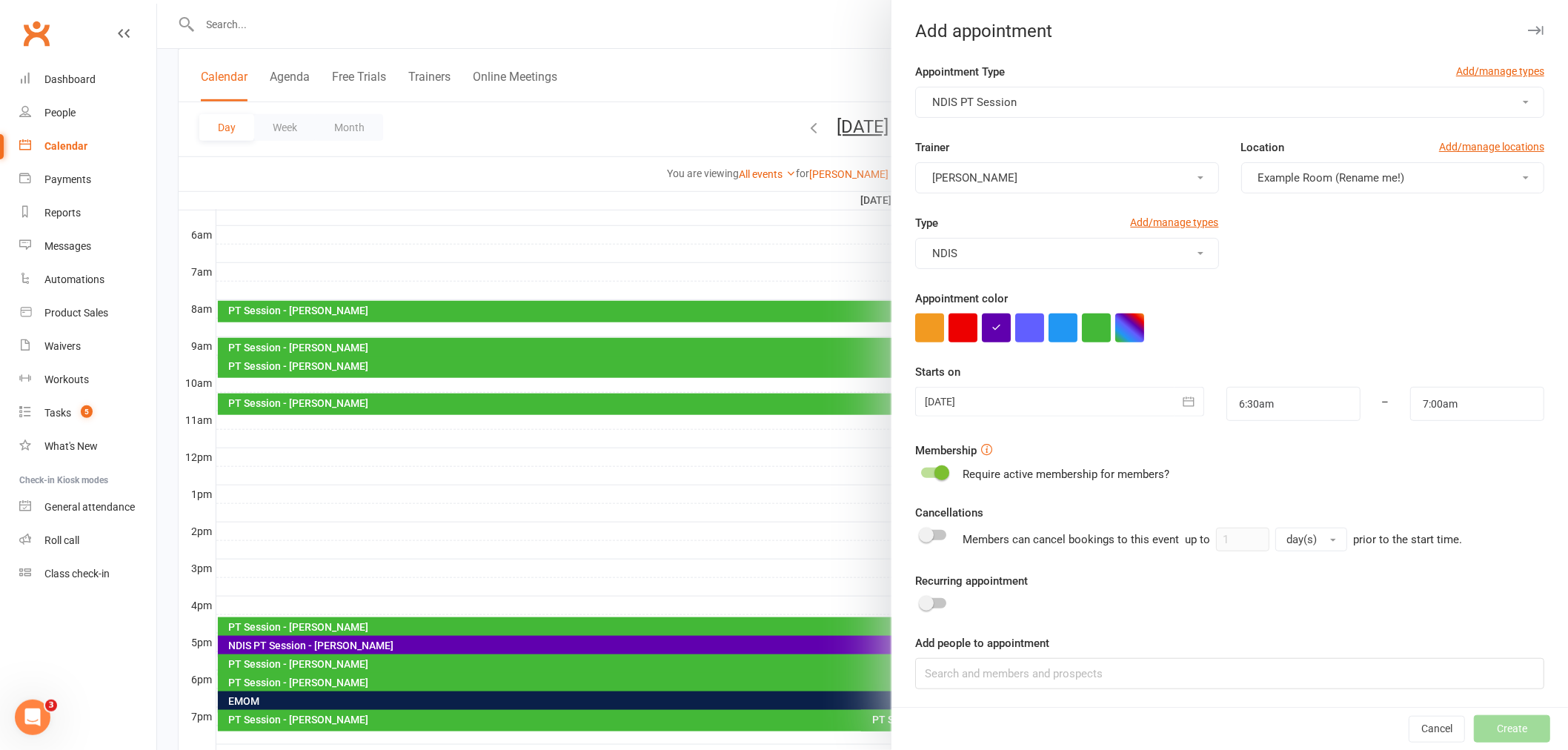
click at [1358, 182] on span "Example Room (Rename me!)" at bounding box center [1332, 178] width 147 height 13
click at [1306, 252] on link "Studio" at bounding box center [1326, 243] width 170 height 30
click at [1287, 289] on div "Type Add/manage types NDIS" at bounding box center [1229, 251] width 651 height 75
click at [1209, 108] on button "NDIS PT Session" at bounding box center [1229, 99] width 629 height 31
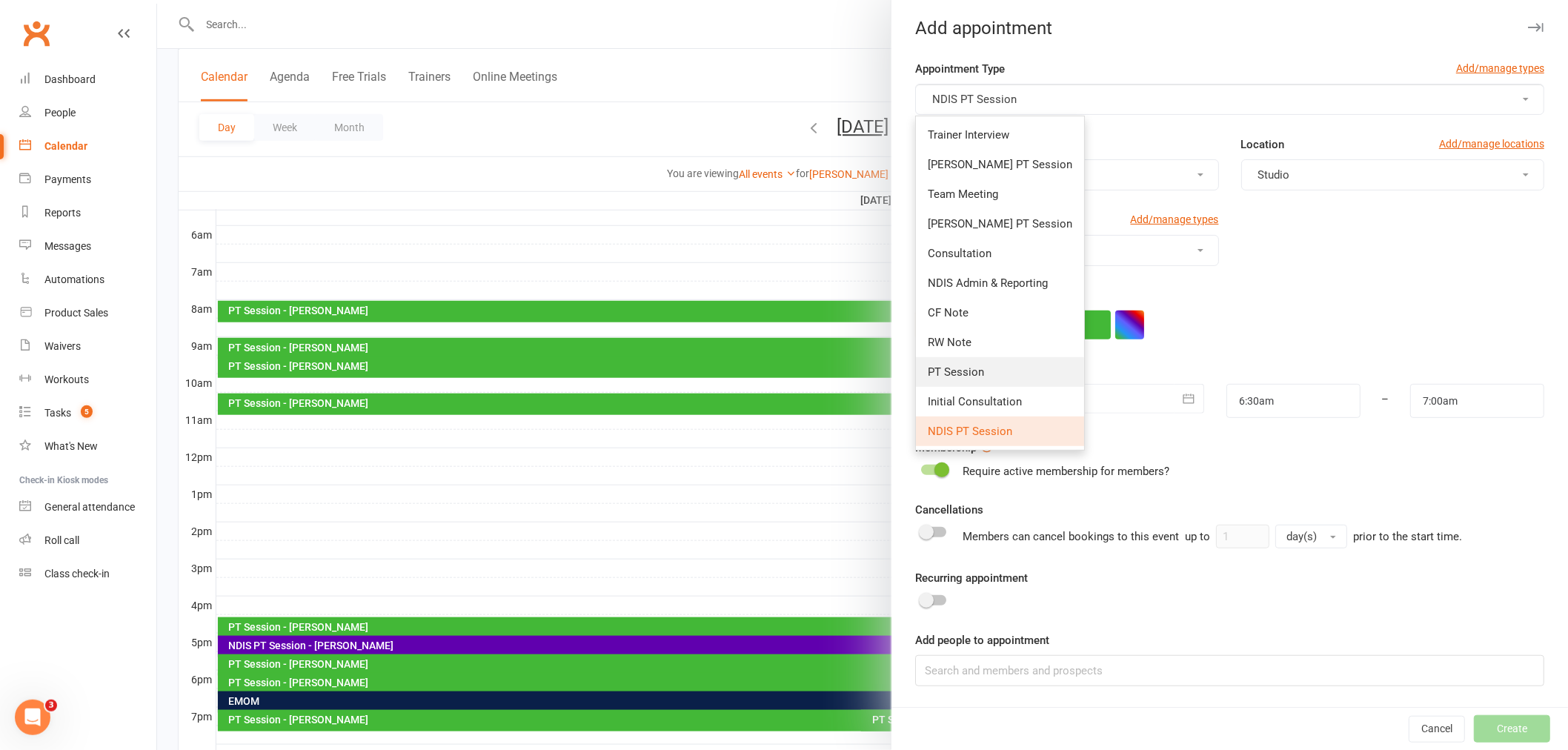
click at [939, 381] on link "PT Session" at bounding box center [1000, 372] width 168 height 30
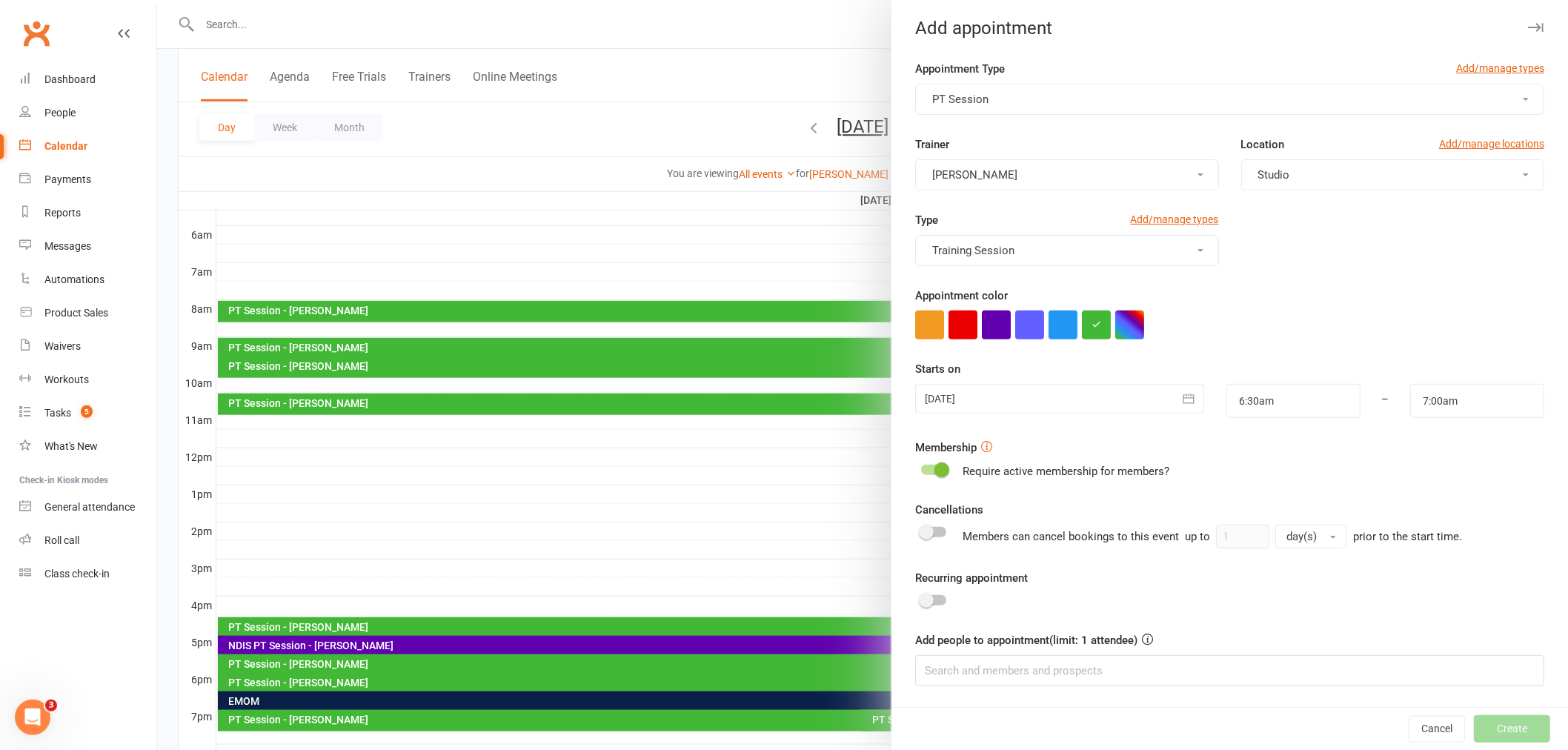
click at [1284, 180] on button "Studio" at bounding box center [1393, 174] width 303 height 31
click at [1281, 248] on link "Studio" at bounding box center [1326, 240] width 170 height 30
click at [1394, 293] on div "Appointment color" at bounding box center [1229, 313] width 629 height 53
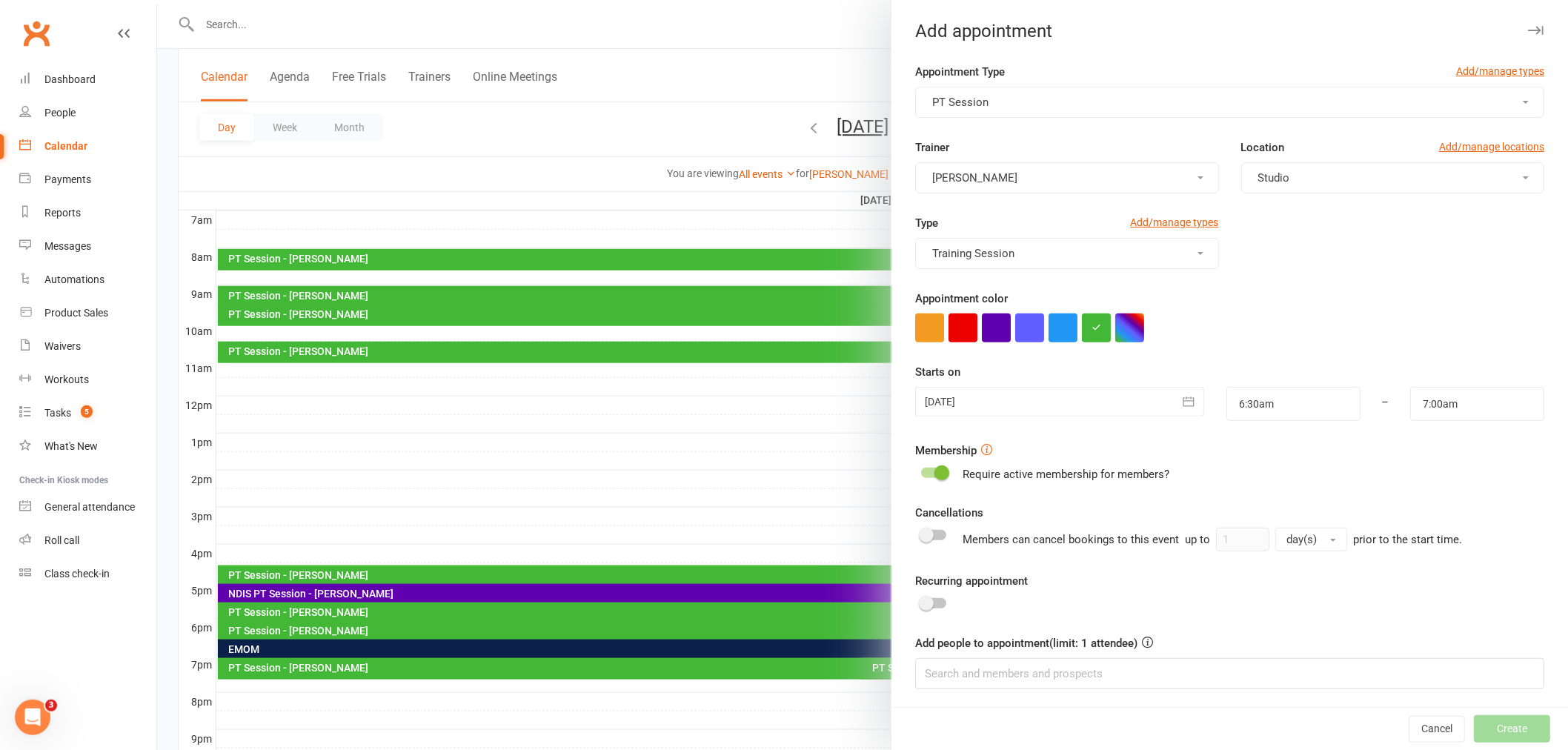
scroll to position [323, 0]
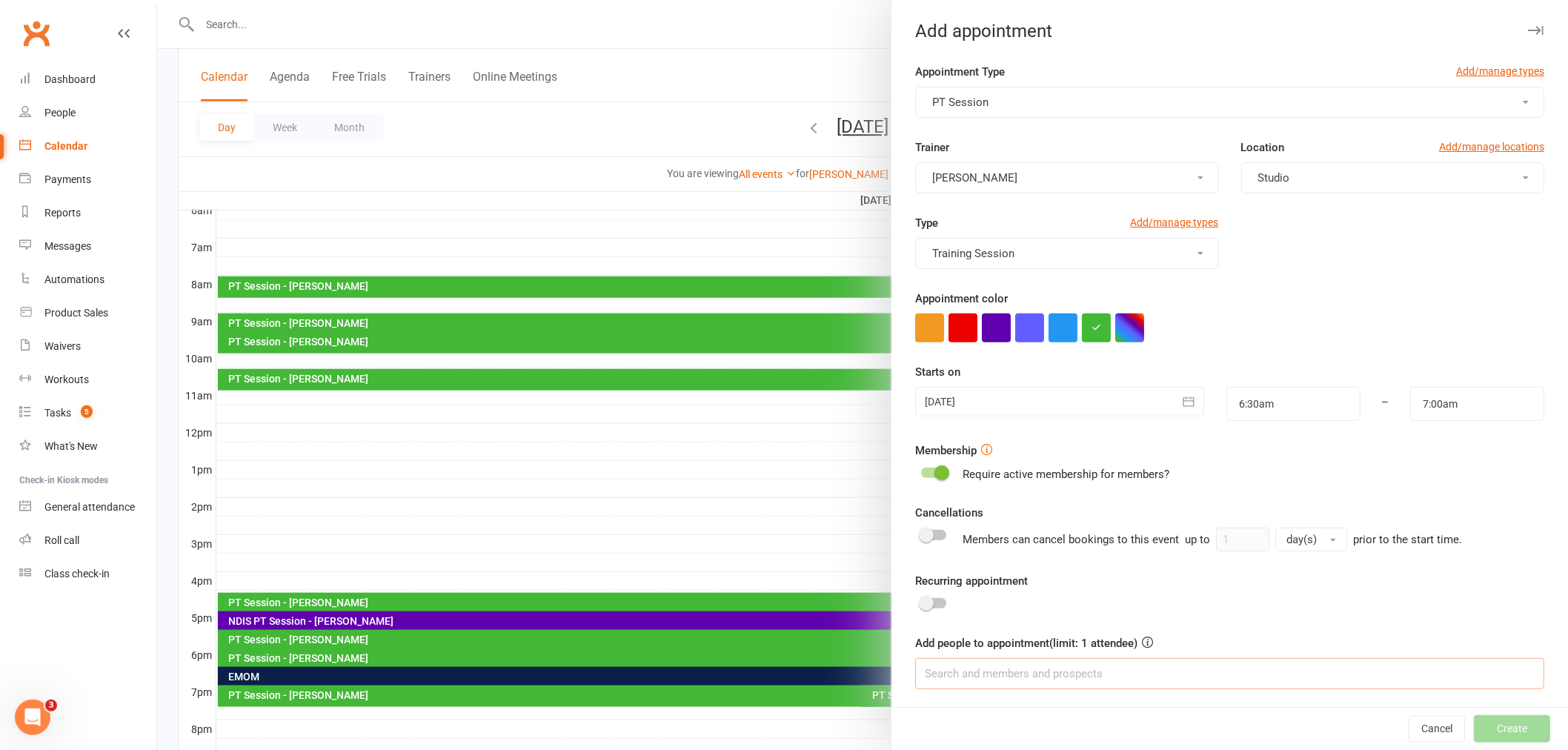
click at [1189, 669] on input at bounding box center [1229, 673] width 629 height 31
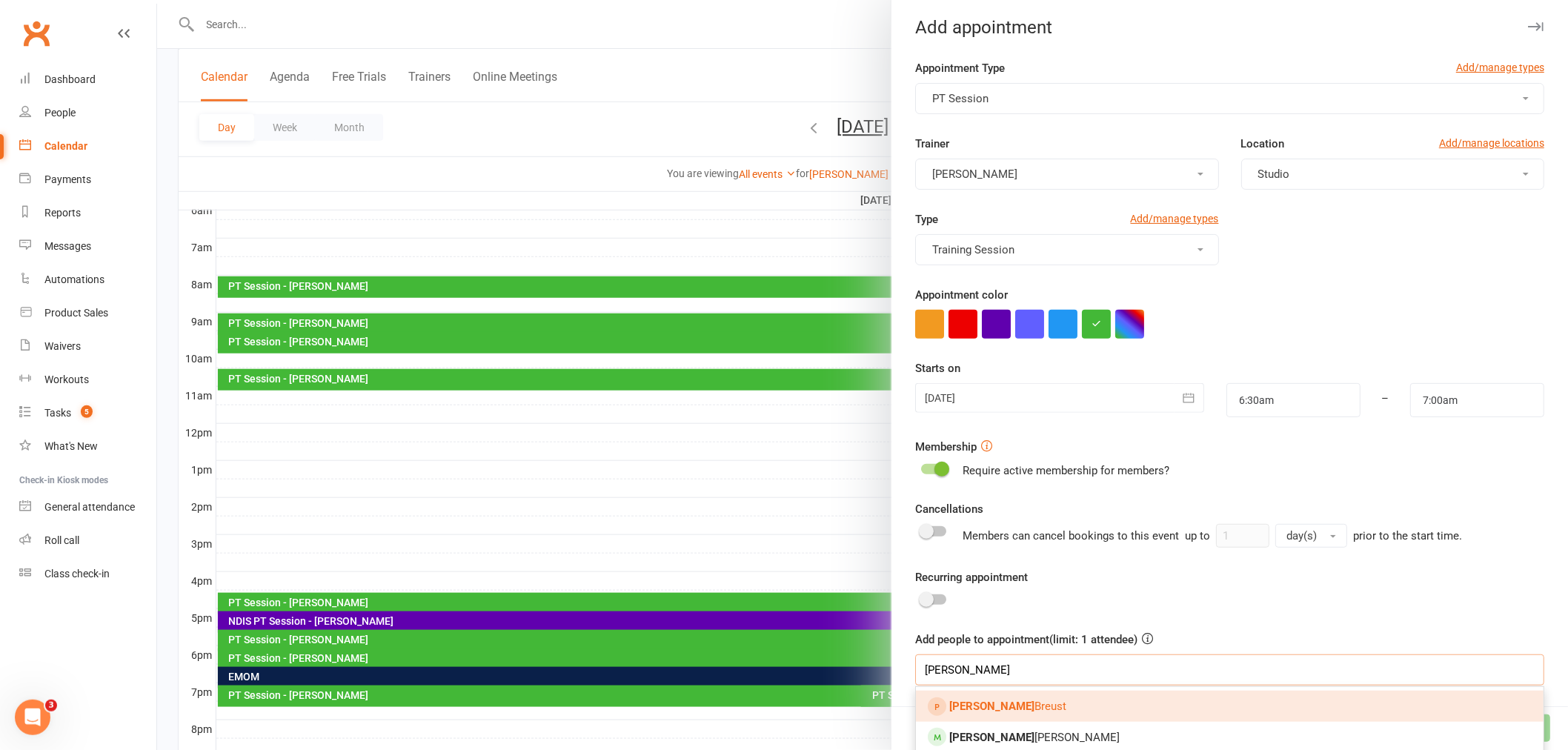
scroll to position [10, 0]
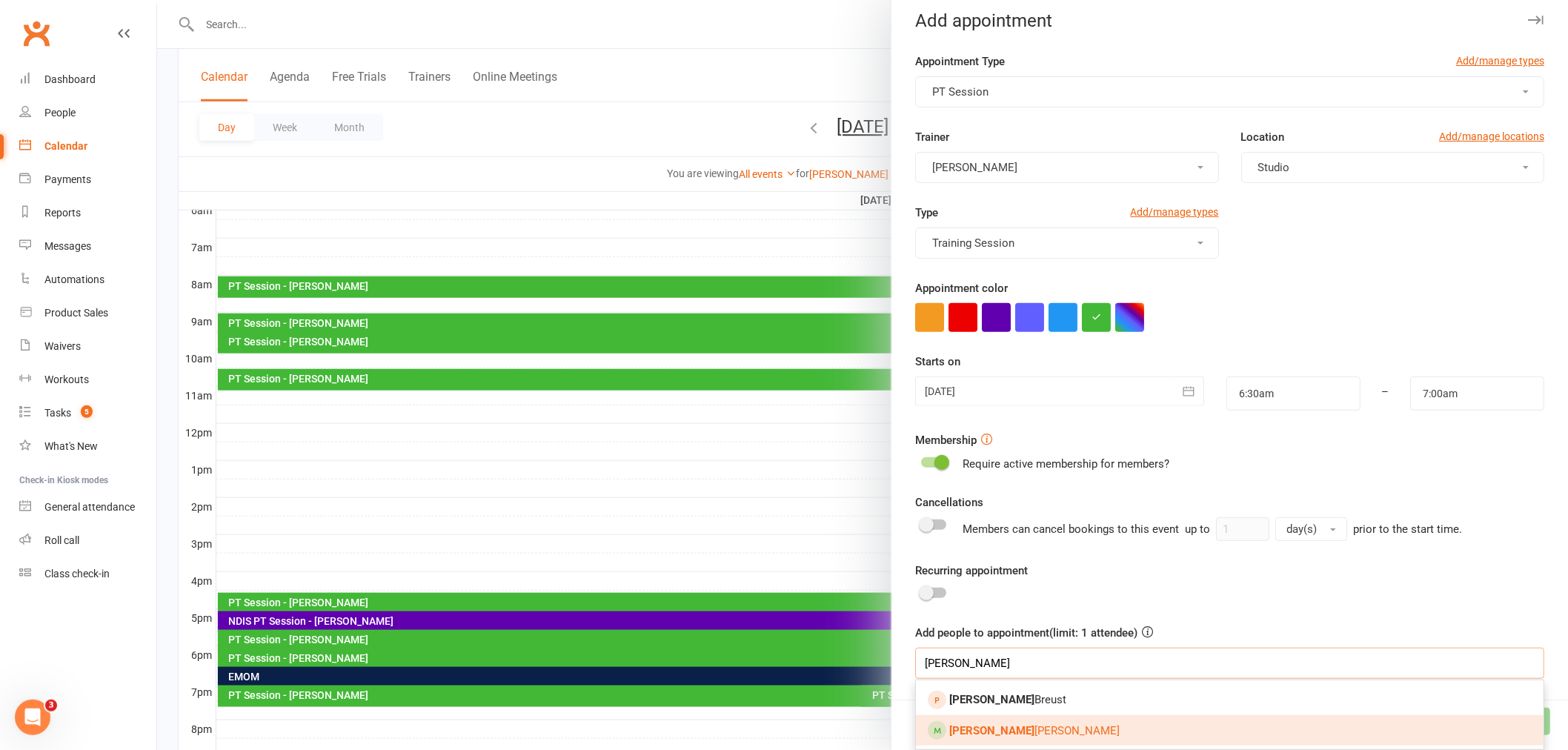
type input "[PERSON_NAME]"
click at [986, 730] on span "[PERSON_NAME]" at bounding box center [1034, 730] width 170 height 13
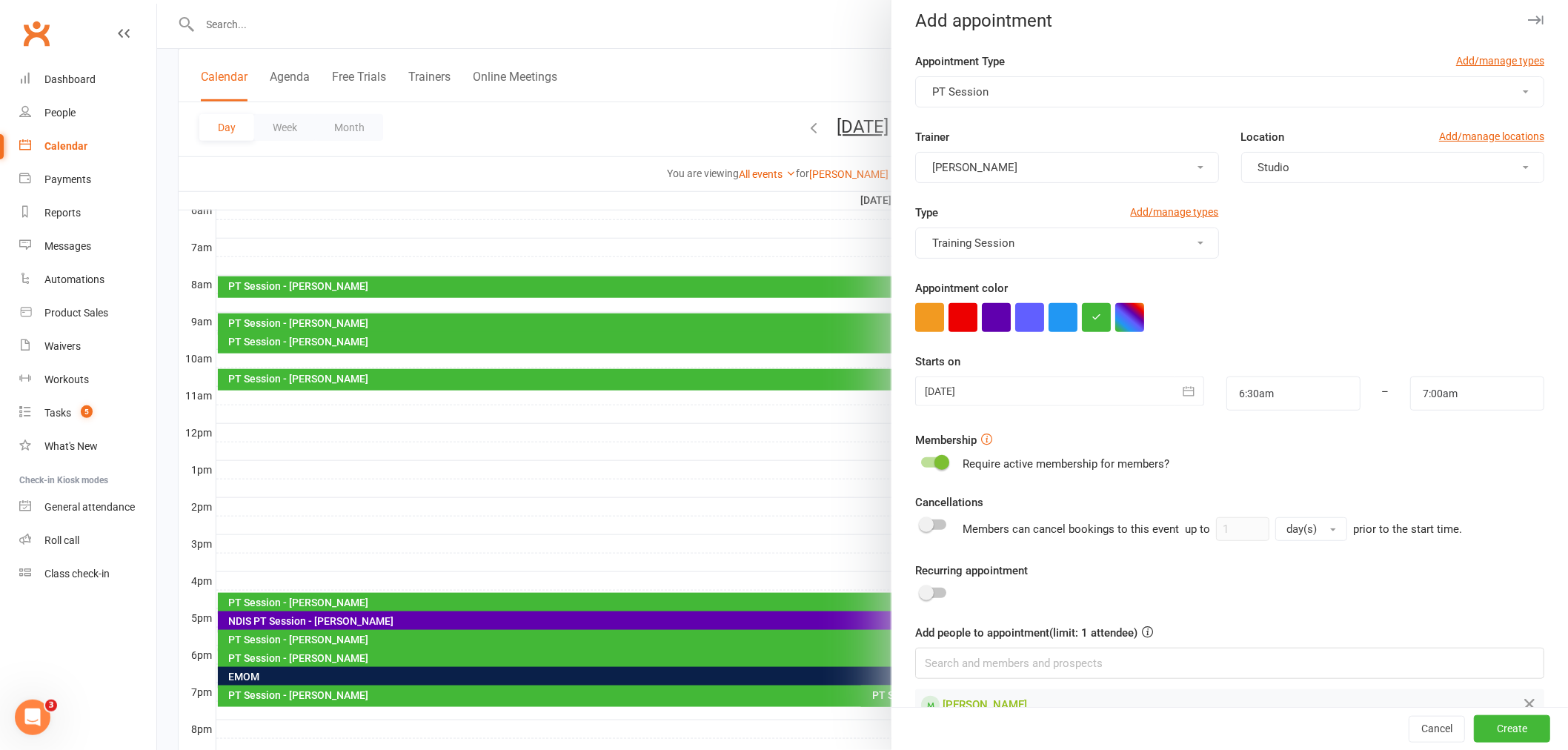
click at [1255, 634] on div "Add people to appointment (limit: 1 attendee) [PERSON_NAME]" at bounding box center [1229, 673] width 629 height 97
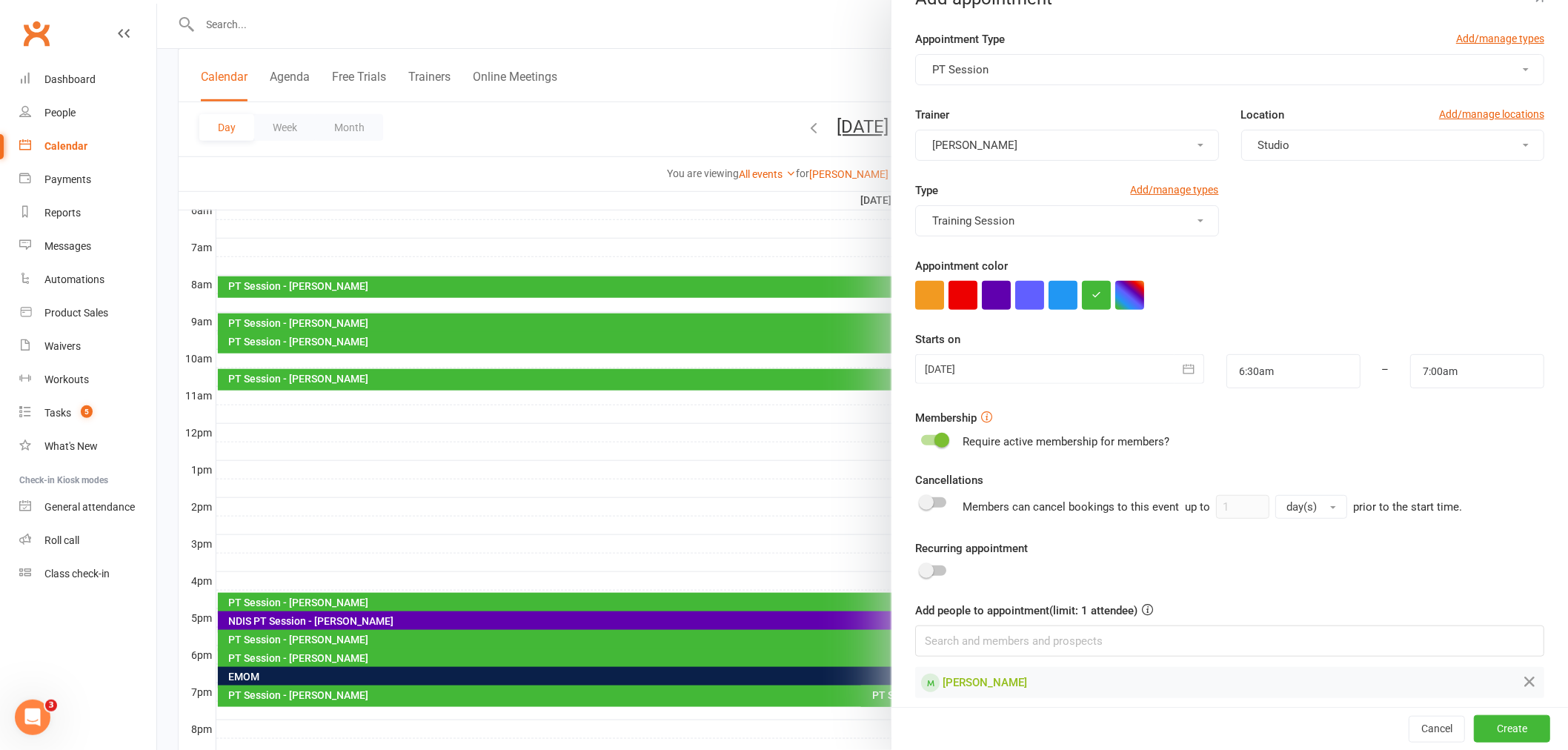
scroll to position [45, 0]
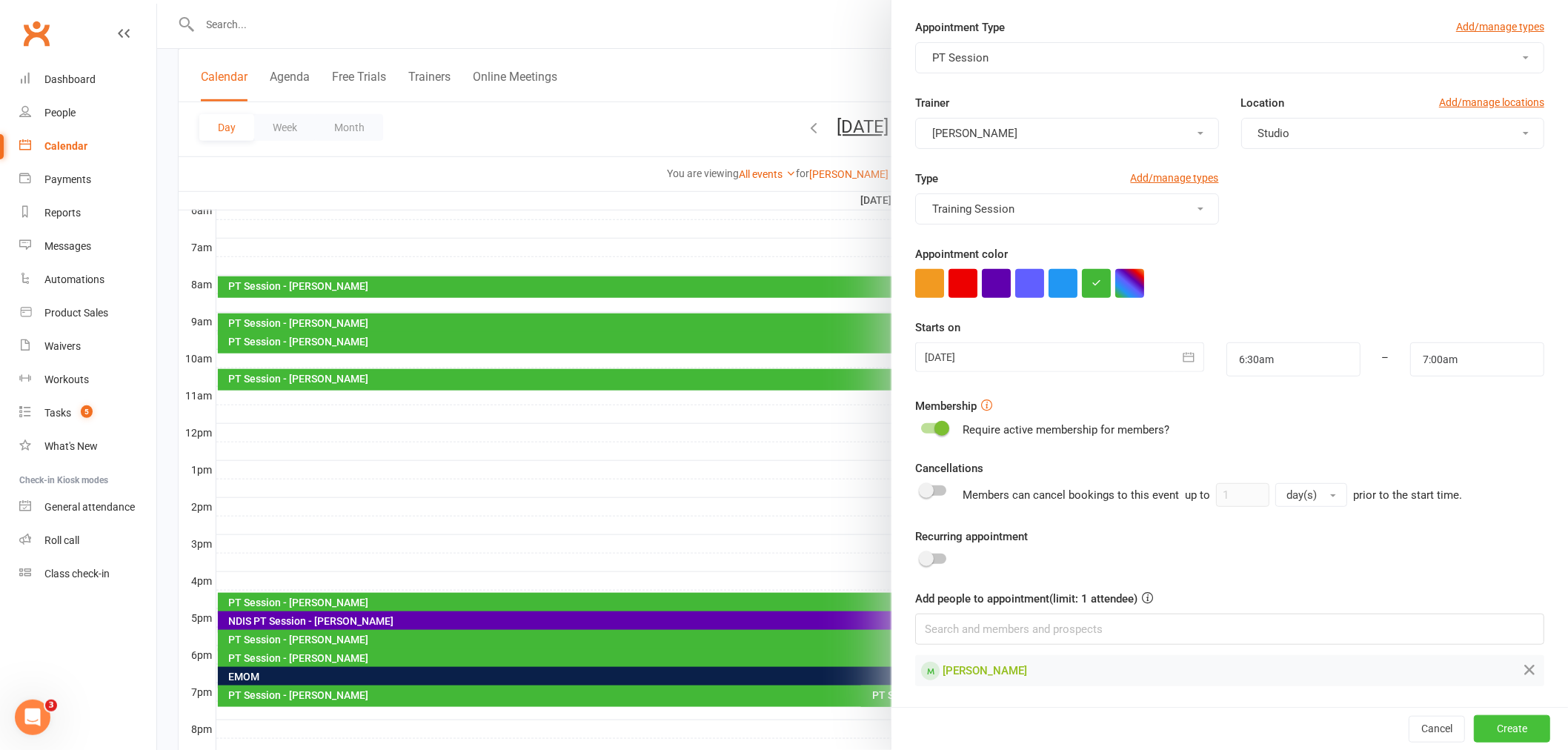
click at [1495, 738] on button "Create" at bounding box center [1512, 729] width 76 height 27
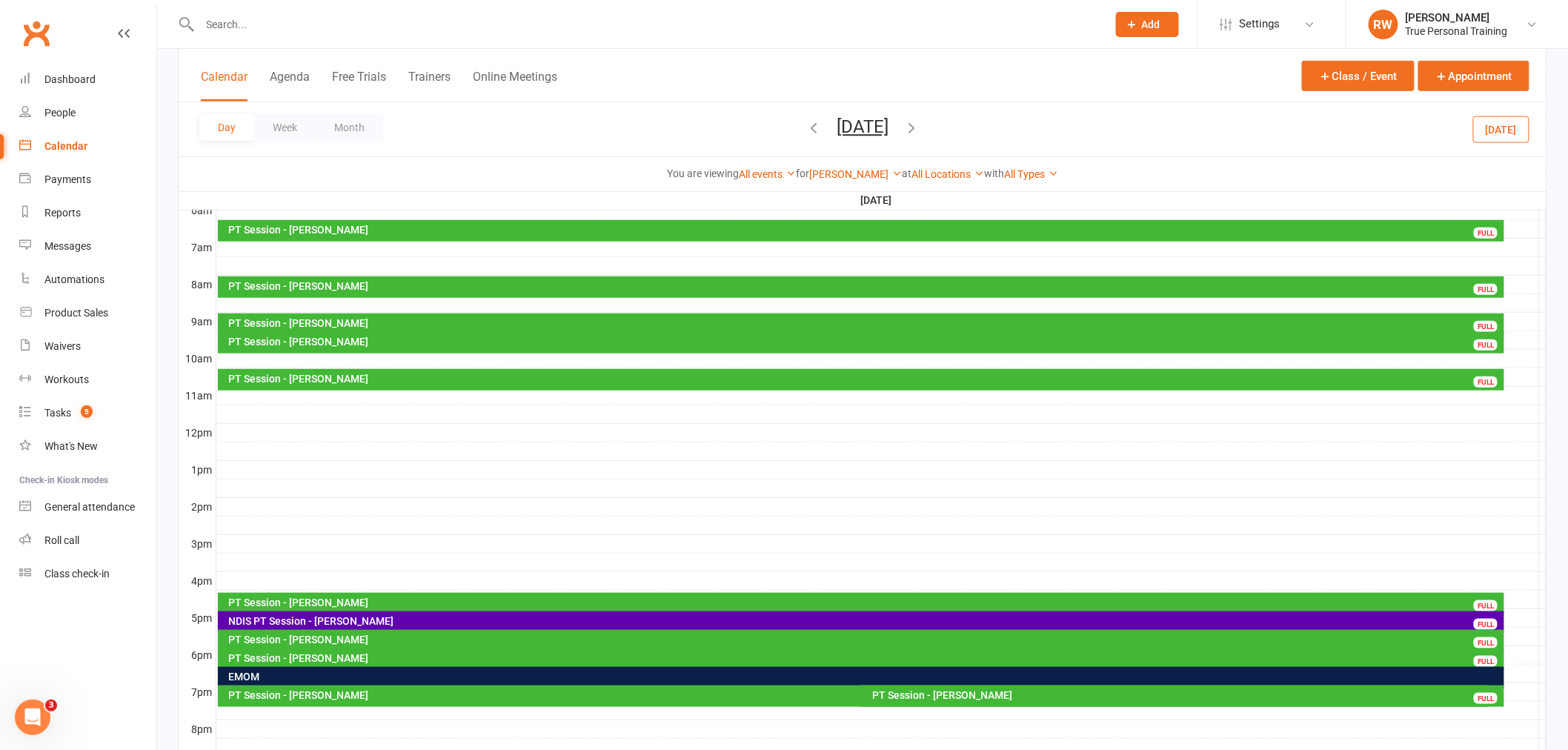
click at [1288, 177] on div "You are viewing All events All events Empty events Full events Non-empty events…" at bounding box center [862, 174] width 1351 height 17
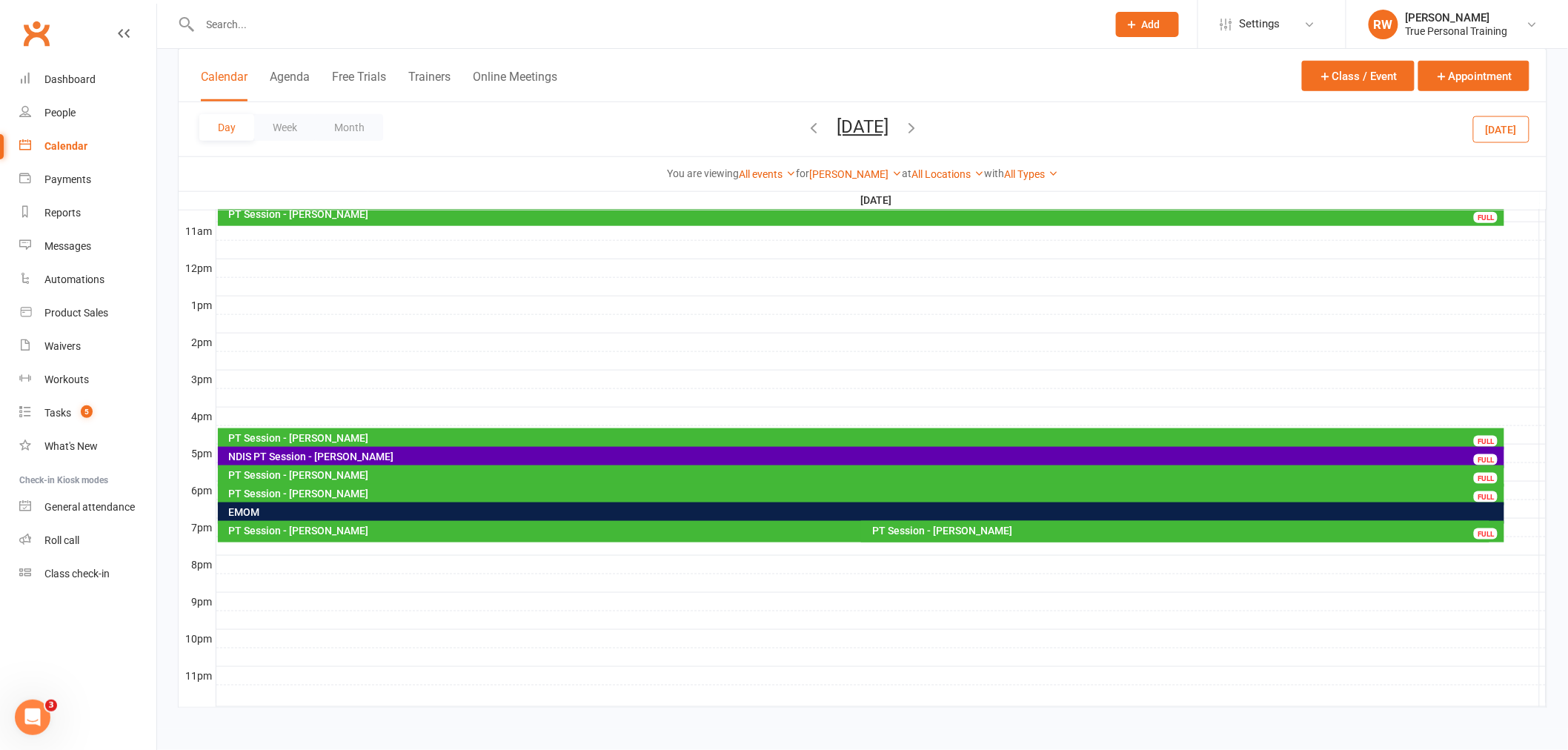
scroll to position [405, 0]
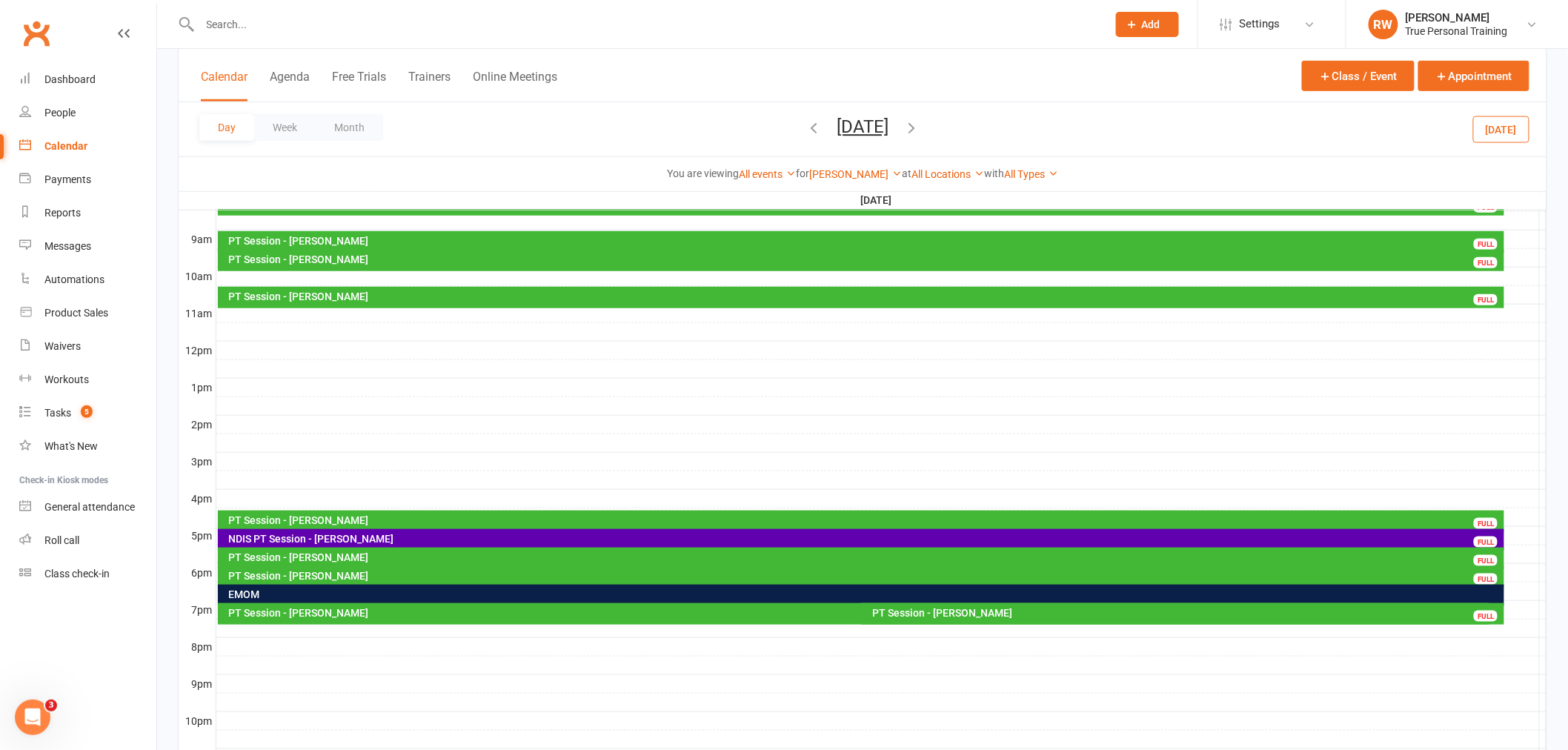
click at [934, 618] on div "PT Session - [PERSON_NAME]" at bounding box center [1186, 612] width 630 height 10
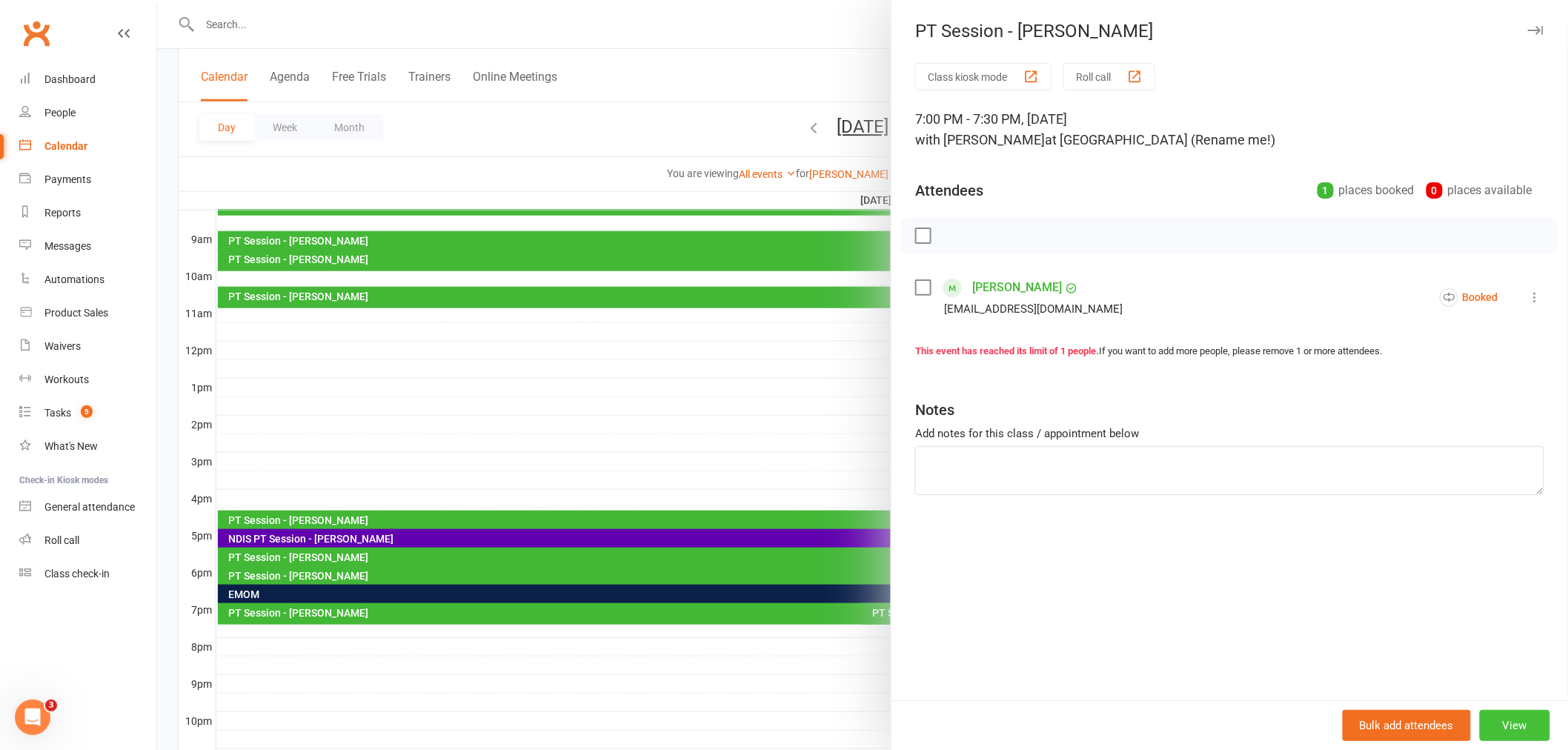
click at [1493, 721] on button "View" at bounding box center [1515, 725] width 71 height 31
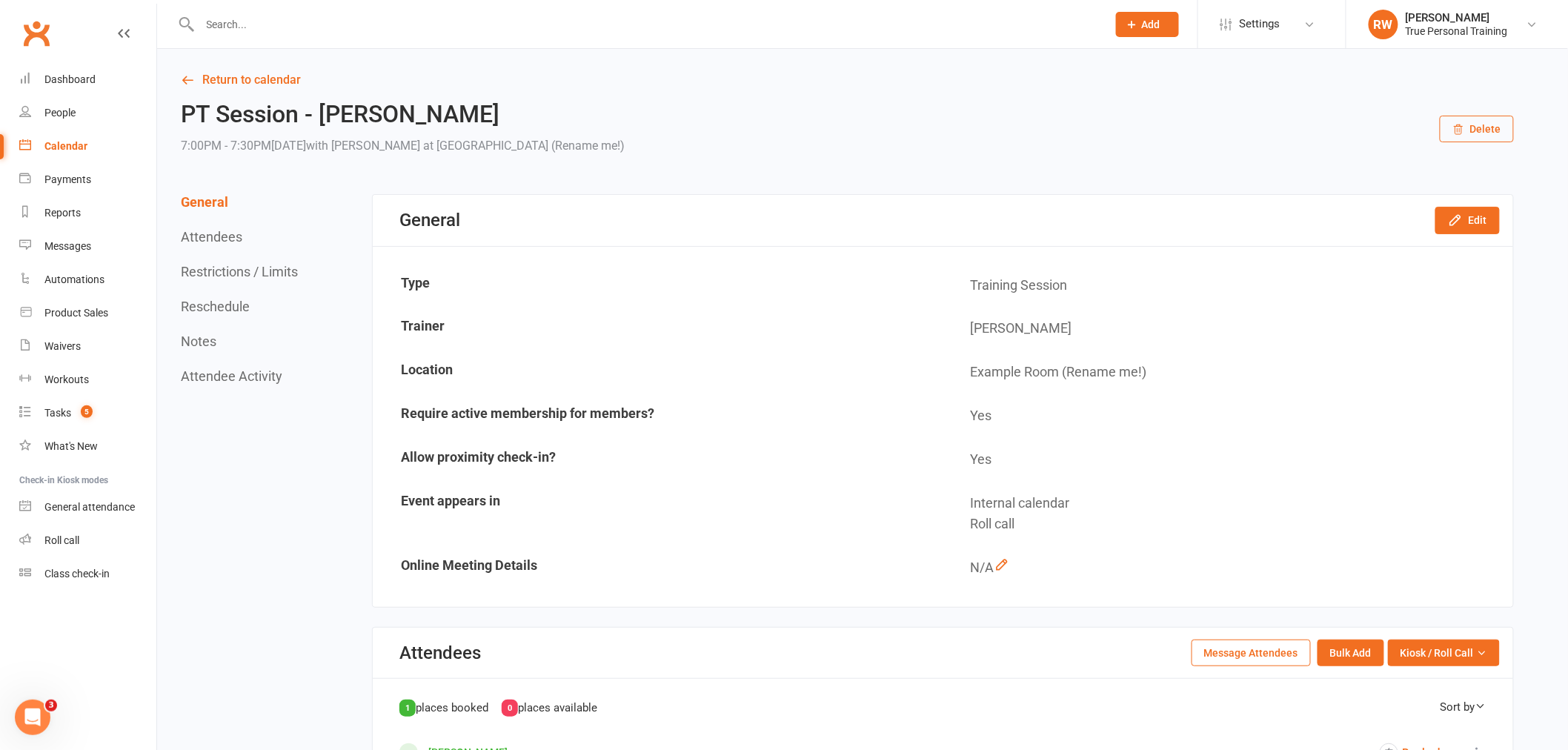
click at [1471, 127] on button "Delete" at bounding box center [1477, 128] width 74 height 27
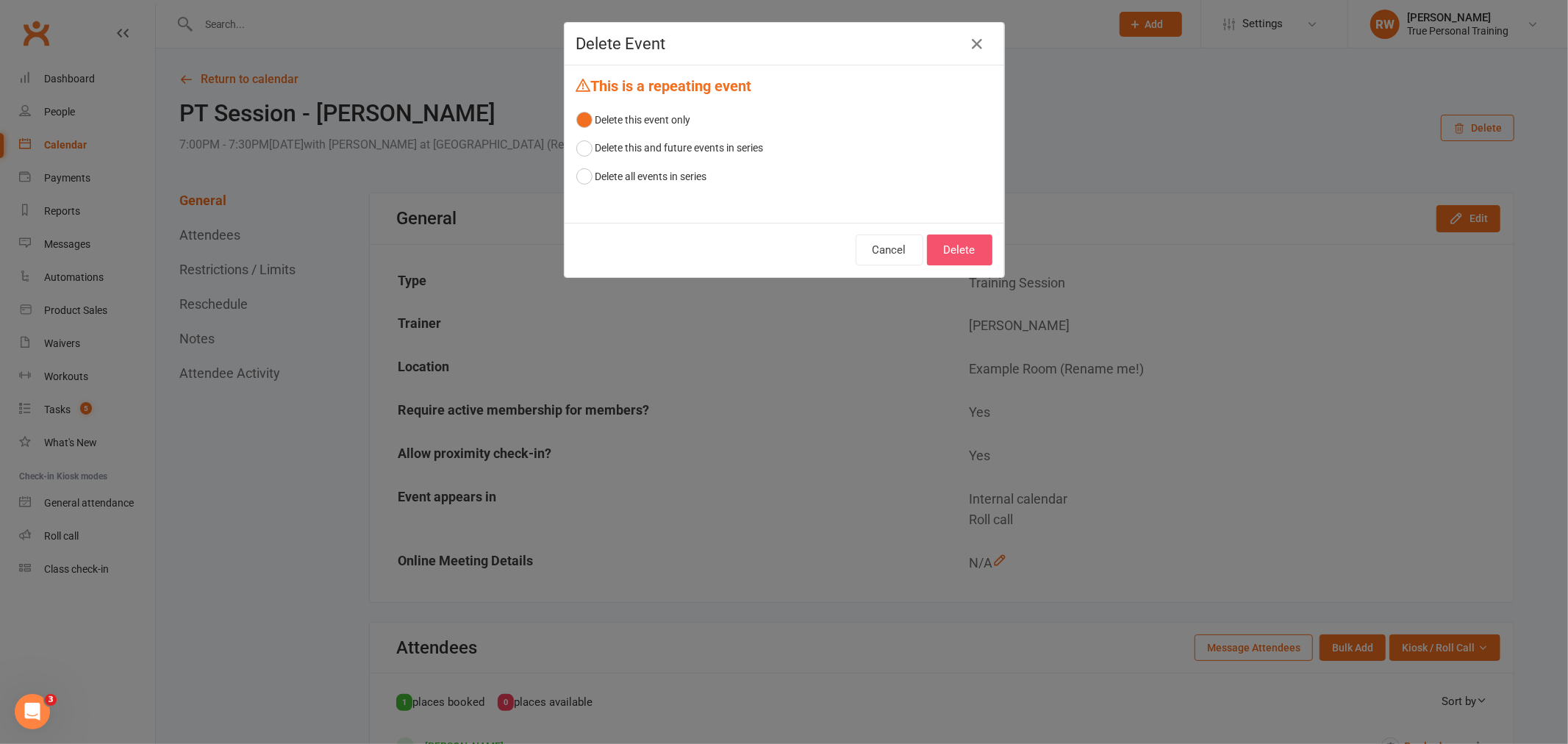
click at [944, 247] on button "Delete" at bounding box center [960, 249] width 66 height 30
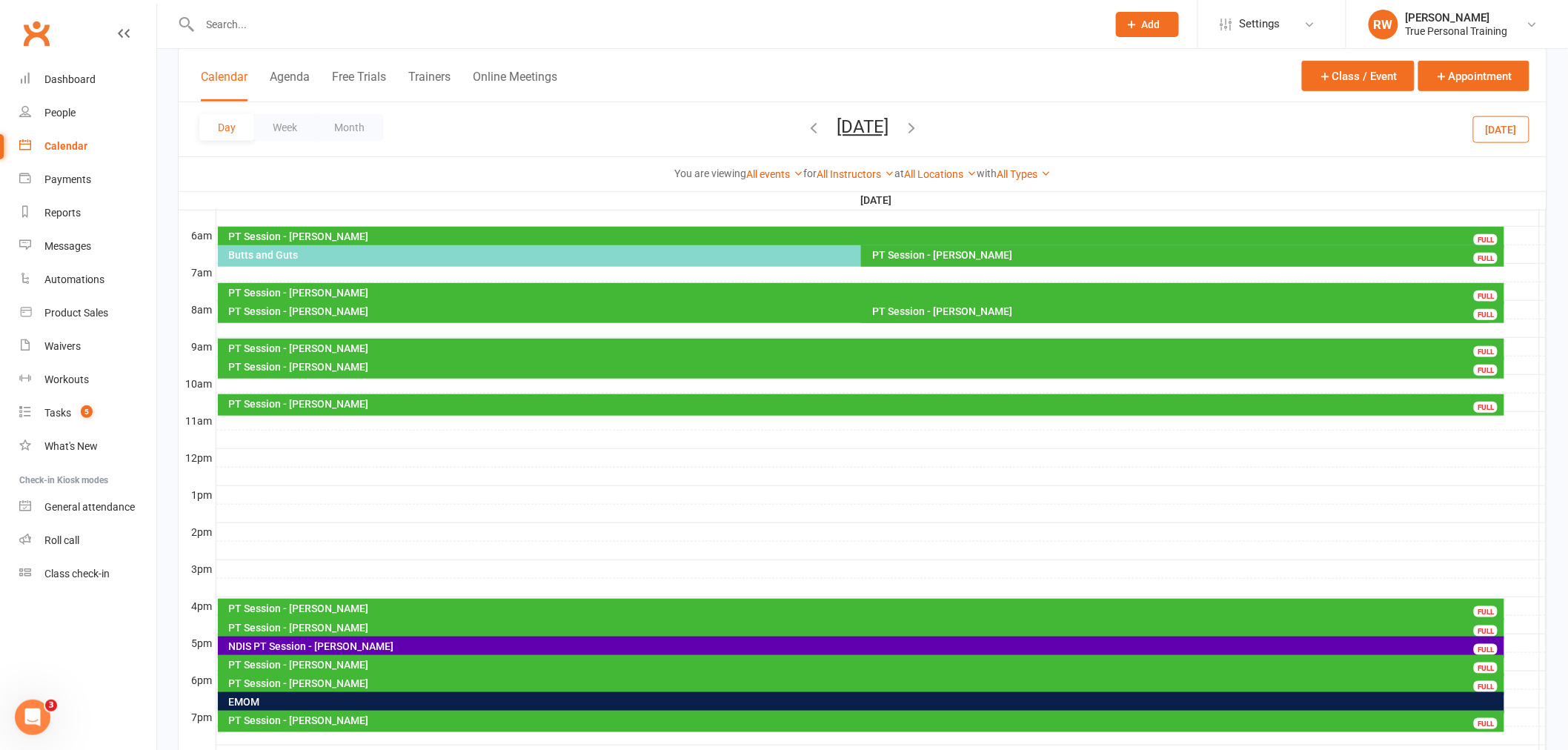
scroll to position [323, 0]
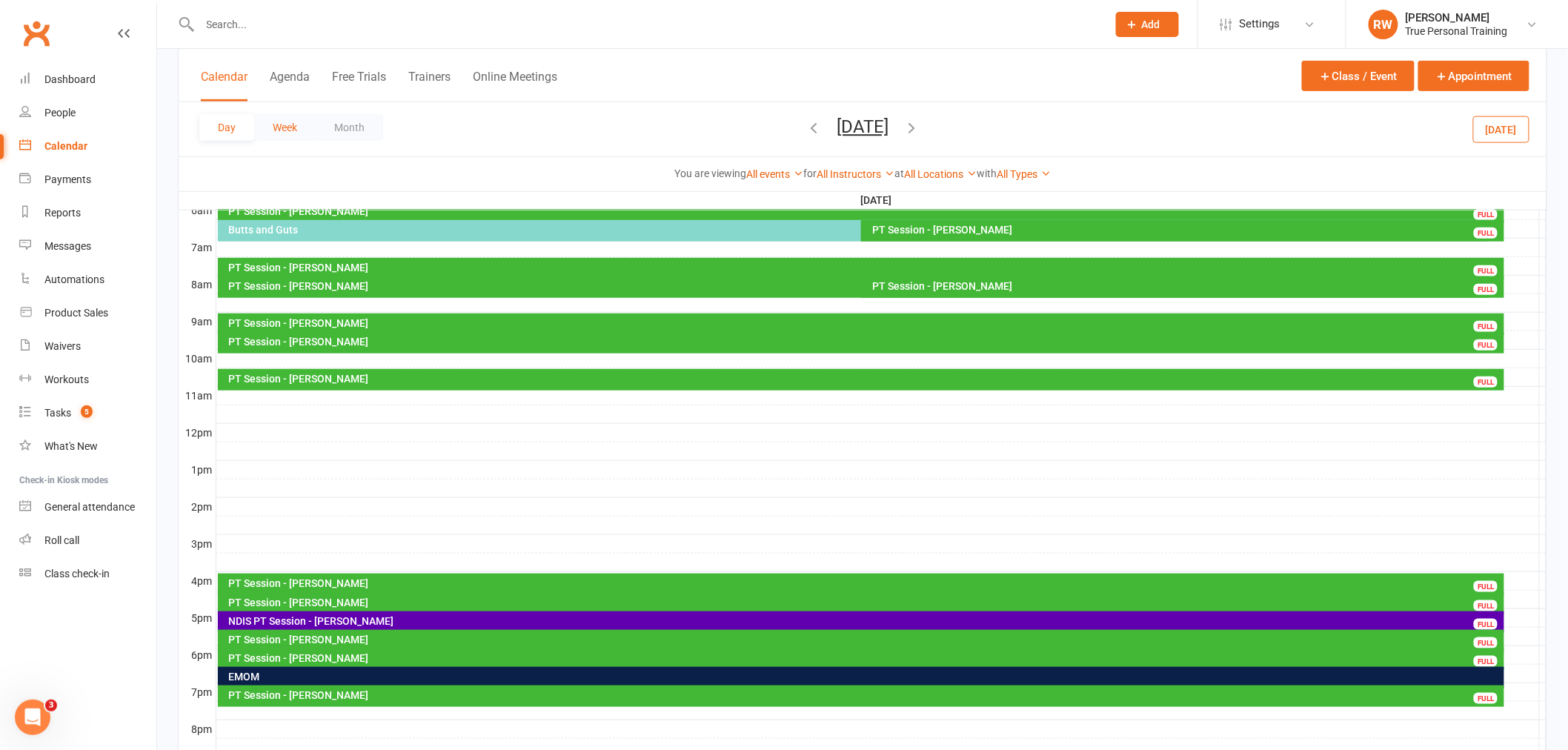
click at [285, 124] on button "Week" at bounding box center [285, 127] width 61 height 27
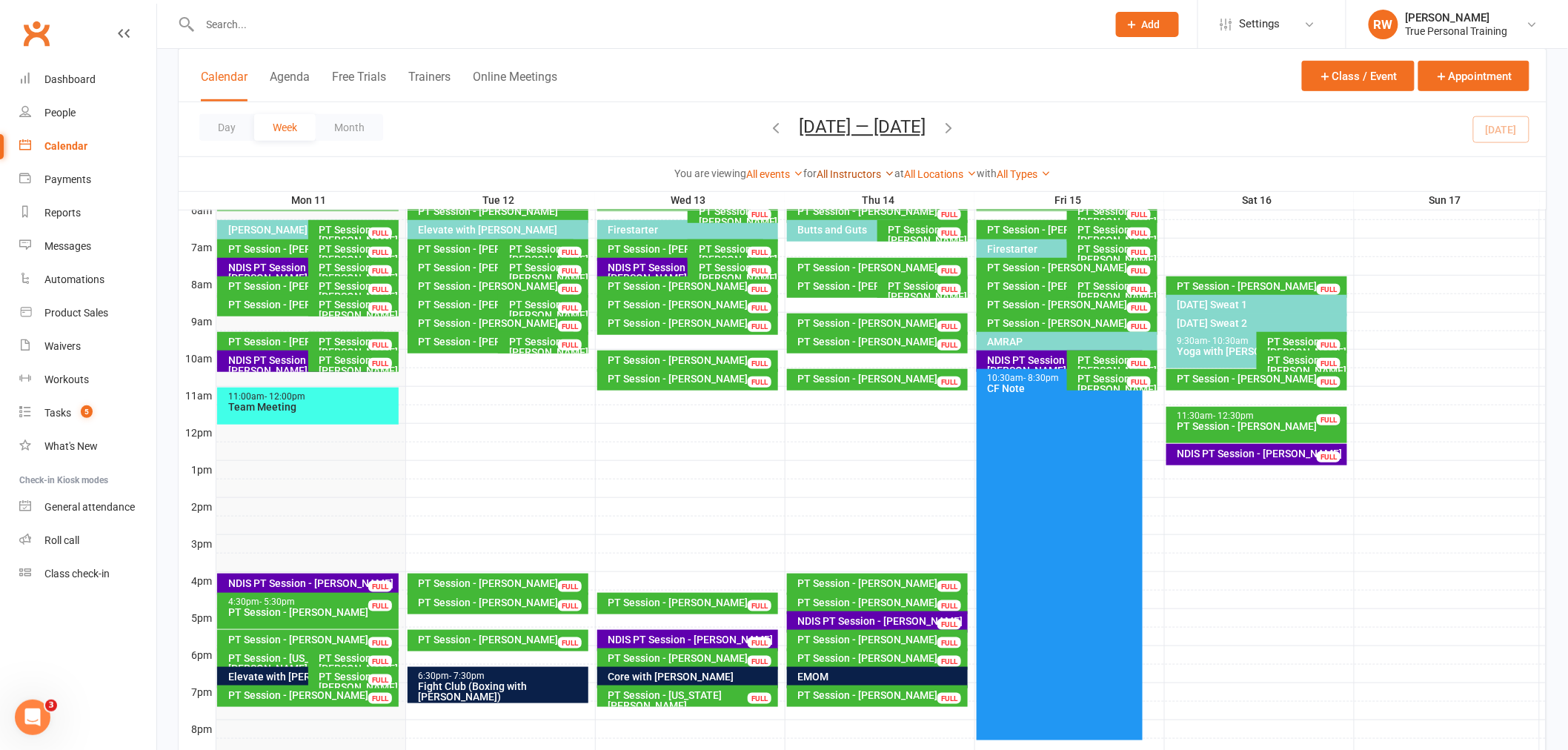
click at [855, 173] on link "All Instructors" at bounding box center [856, 174] width 78 height 12
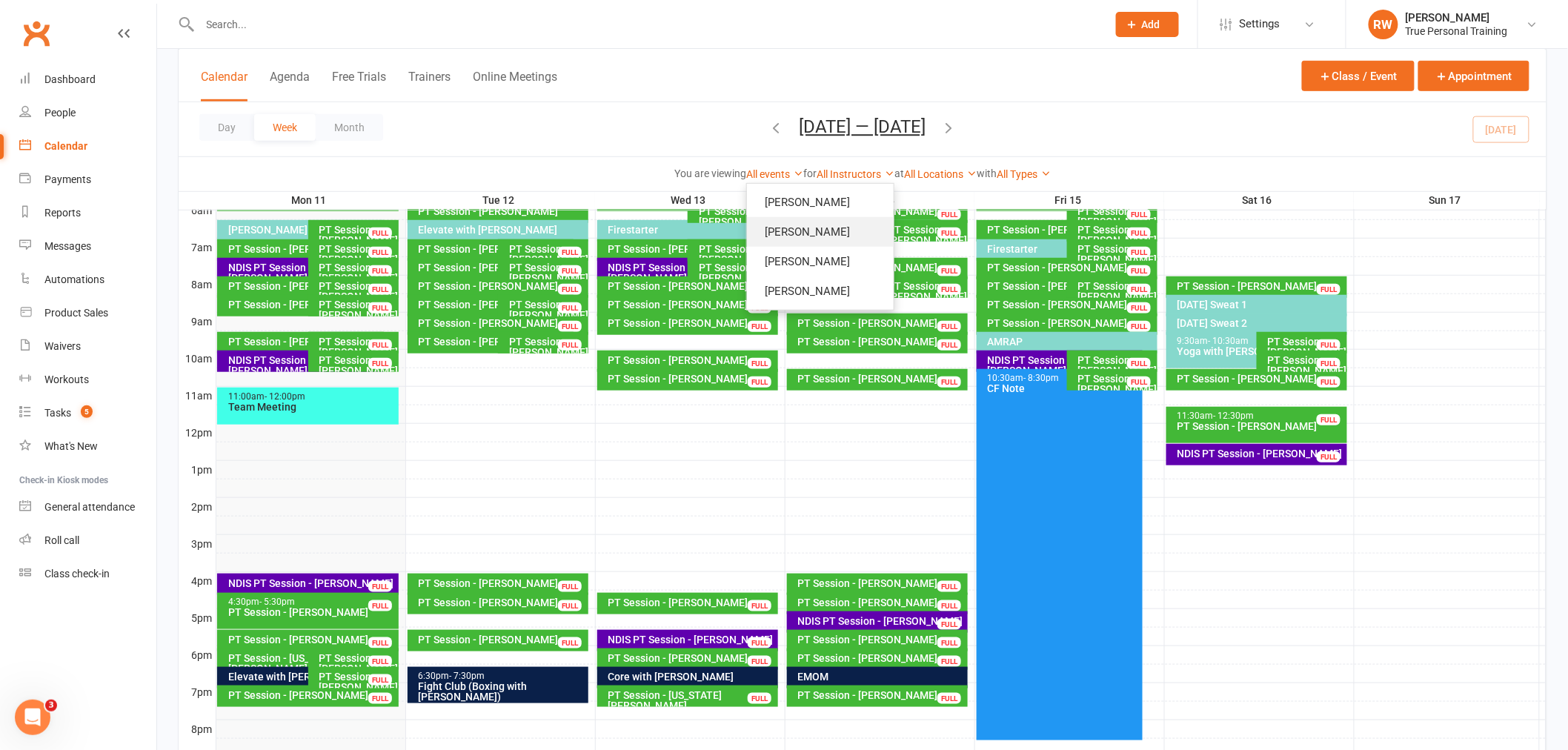
click at [817, 235] on link "[PERSON_NAME]" at bounding box center [820, 232] width 147 height 30
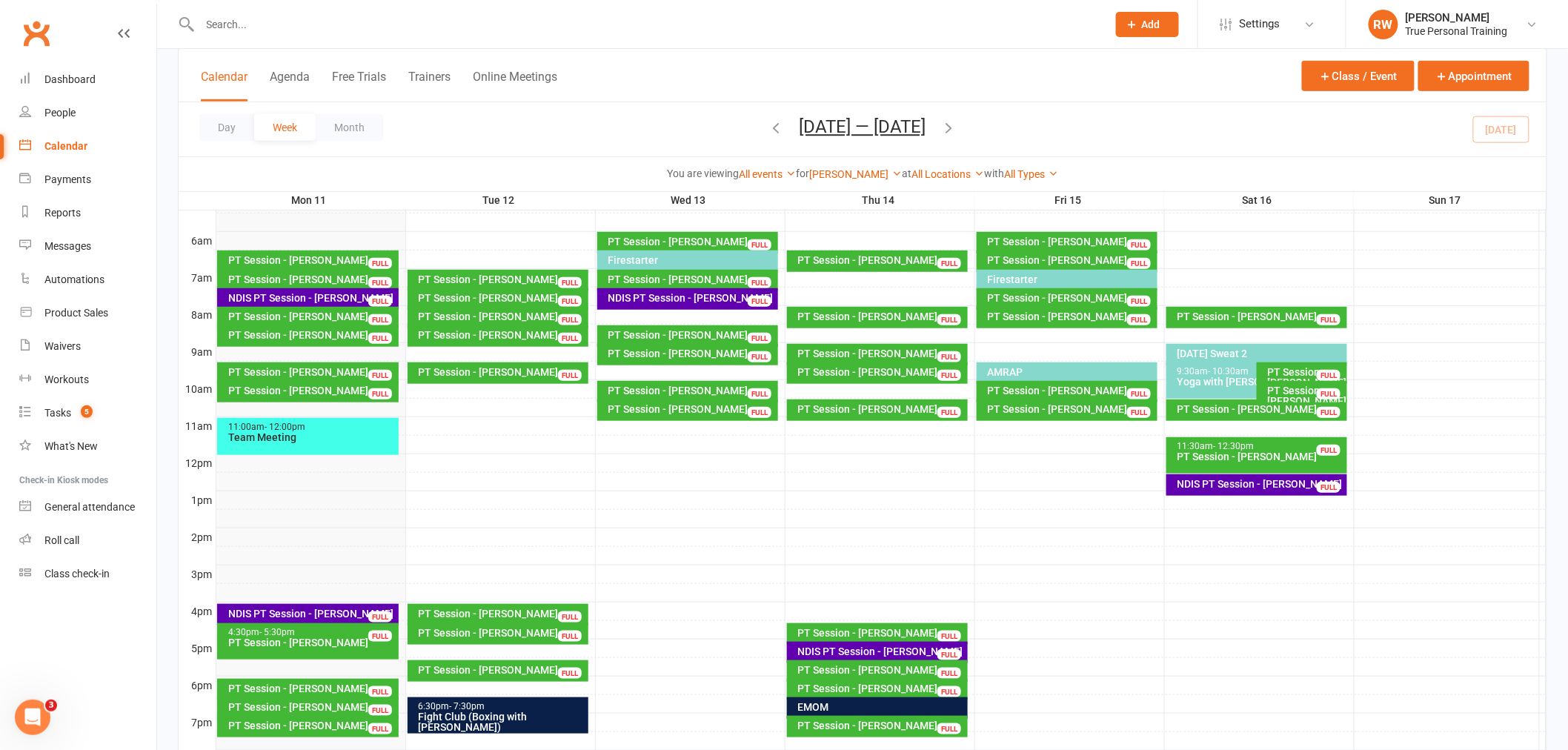
scroll to position [240, 0]
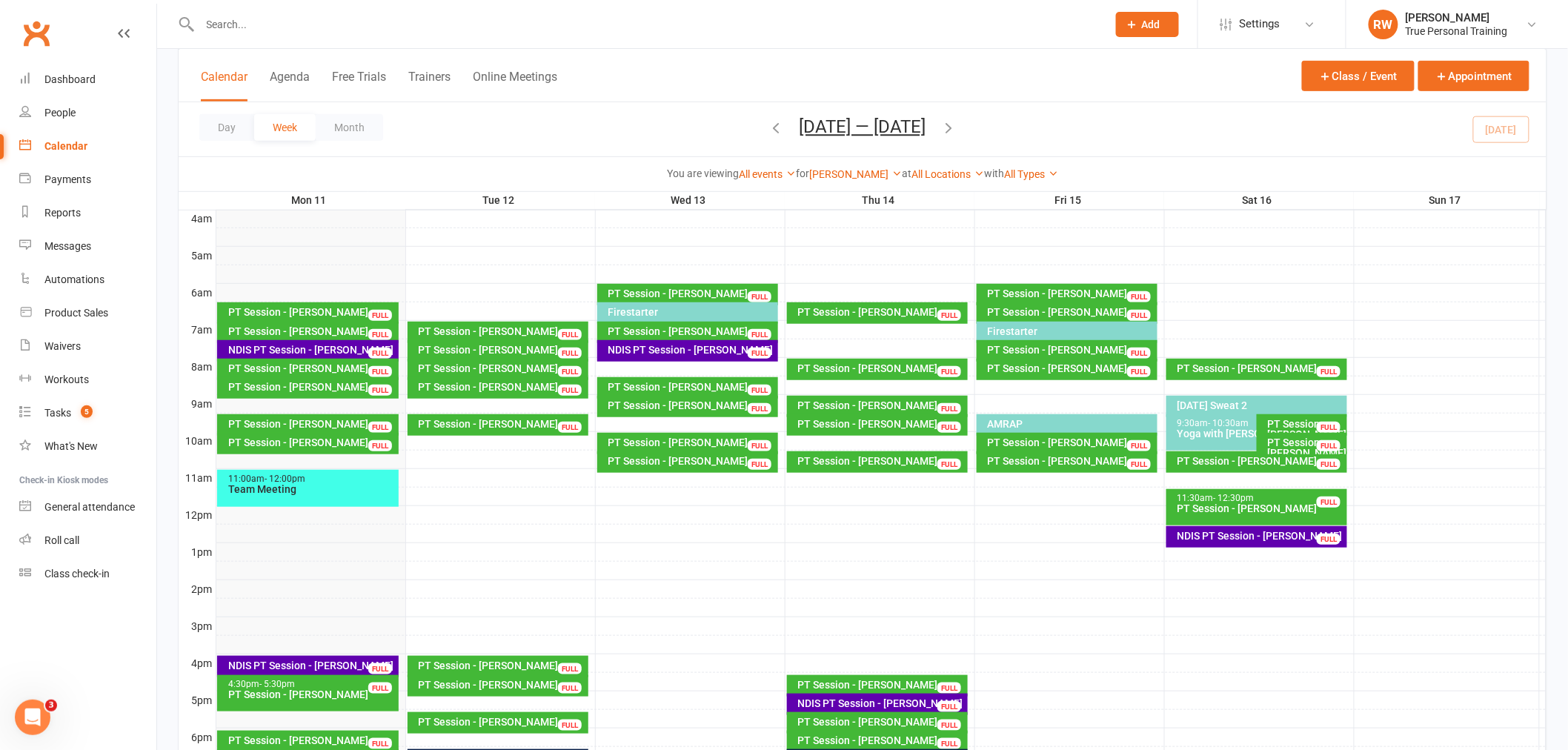
click at [1201, 182] on div "You are viewing All events All events Empty events Full events Non-empty events…" at bounding box center [862, 173] width 1368 height 34
